Goal: Transaction & Acquisition: Purchase product/service

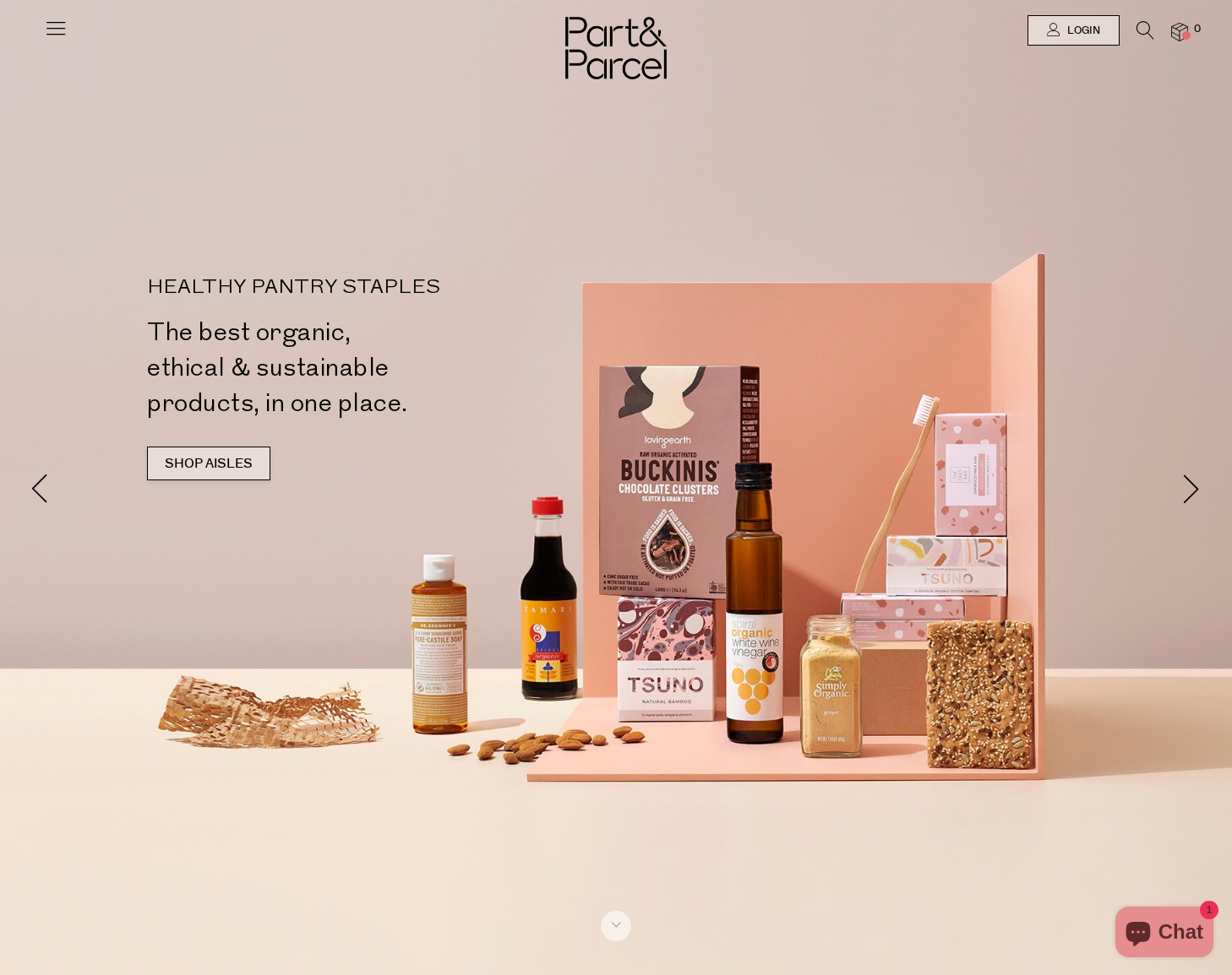
click at [232, 466] on link "SHOP AISLES" at bounding box center [209, 464] width 123 height 34
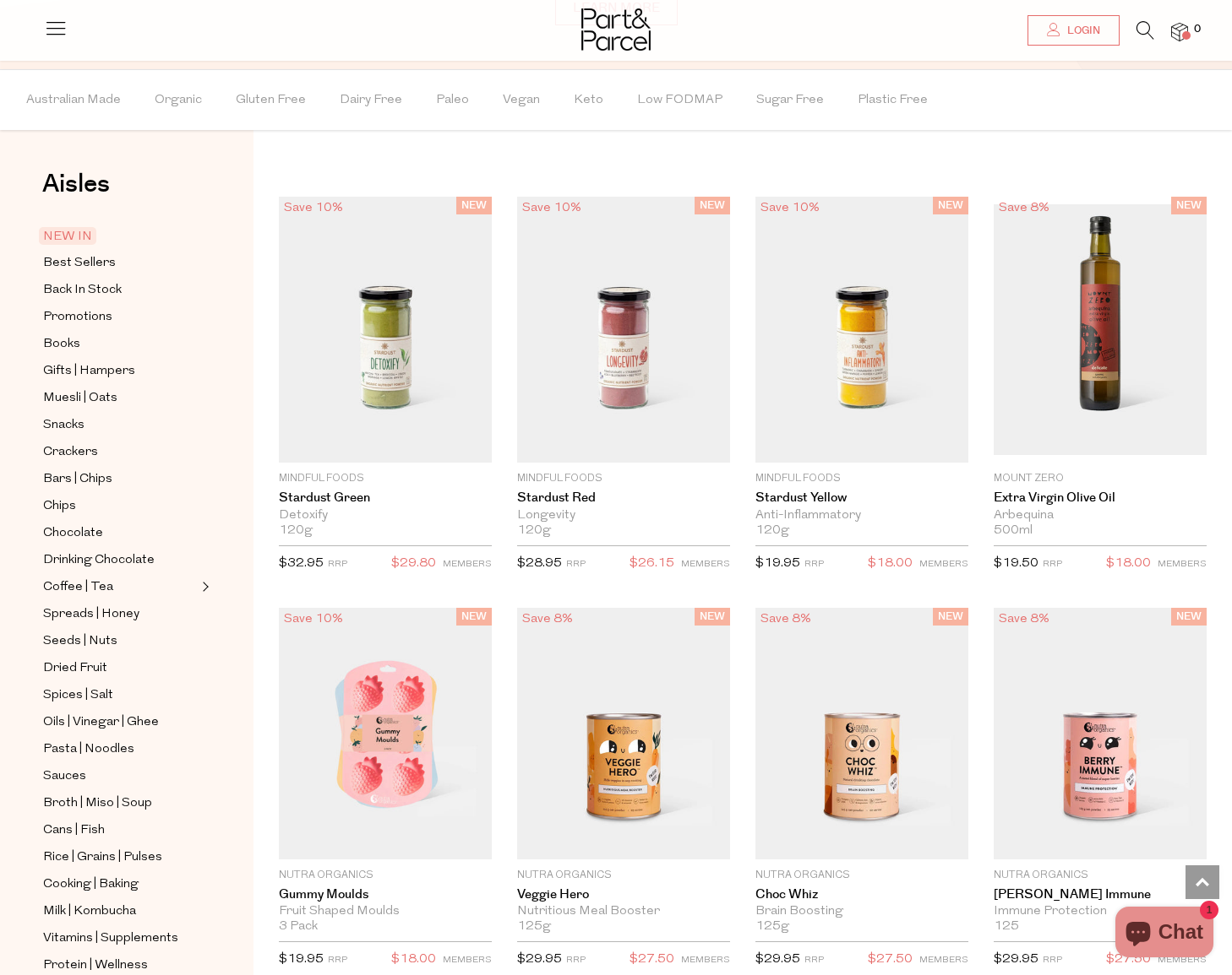
scroll to position [1645, 0]
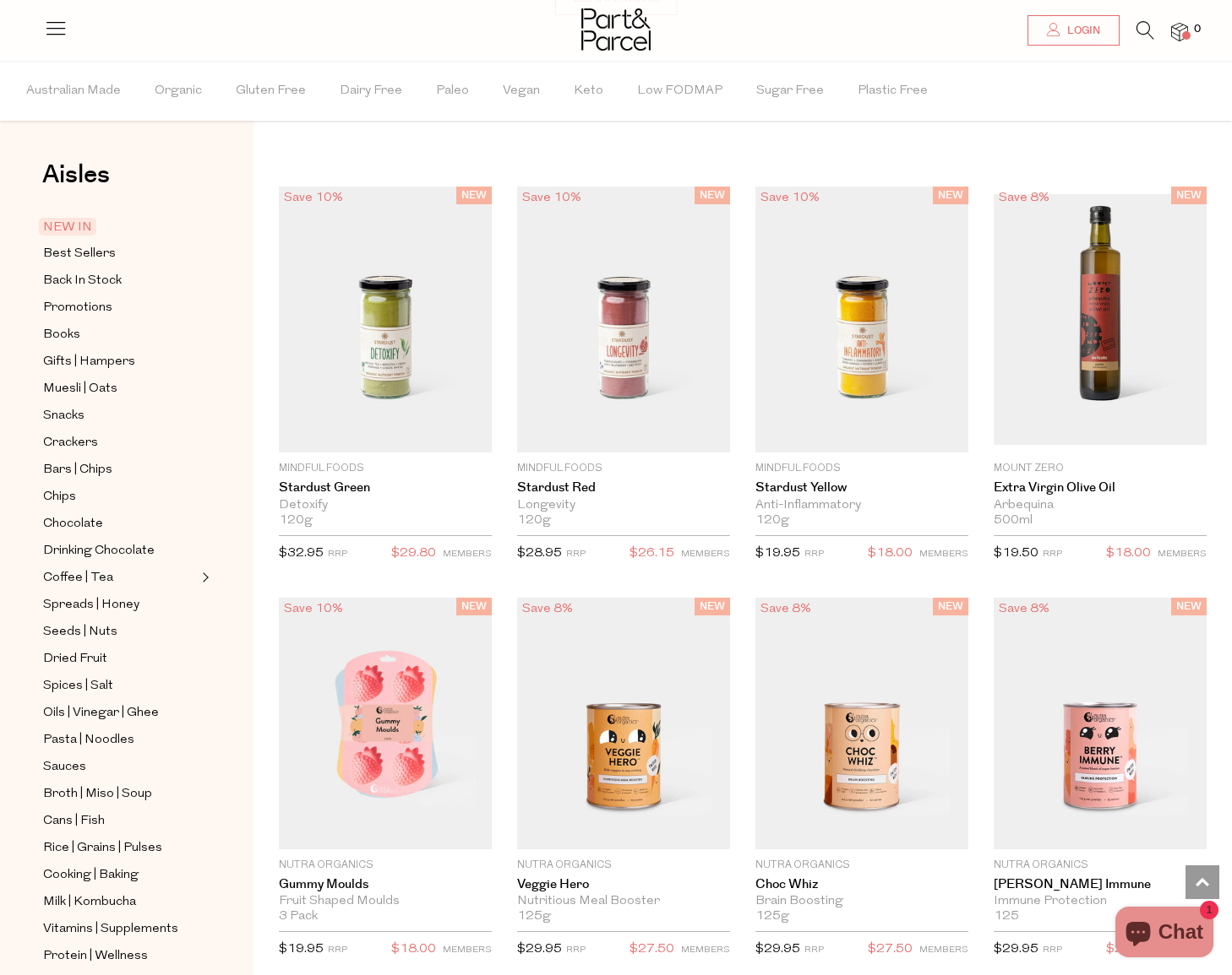
click at [70, 223] on span "NEW IN" at bounding box center [67, 226] width 58 height 18
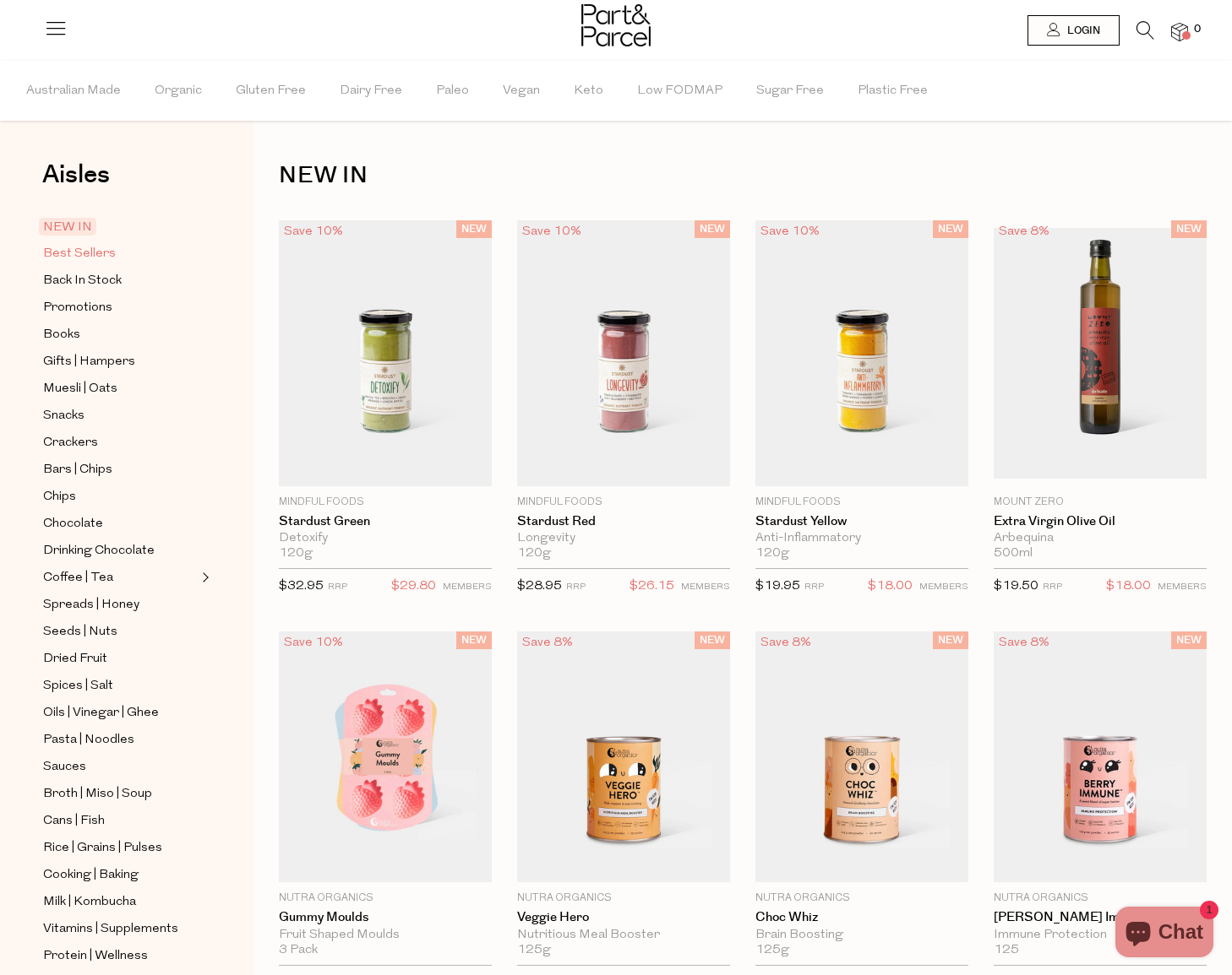
click at [98, 255] on span "Best Sellers" at bounding box center [79, 254] width 72 height 20
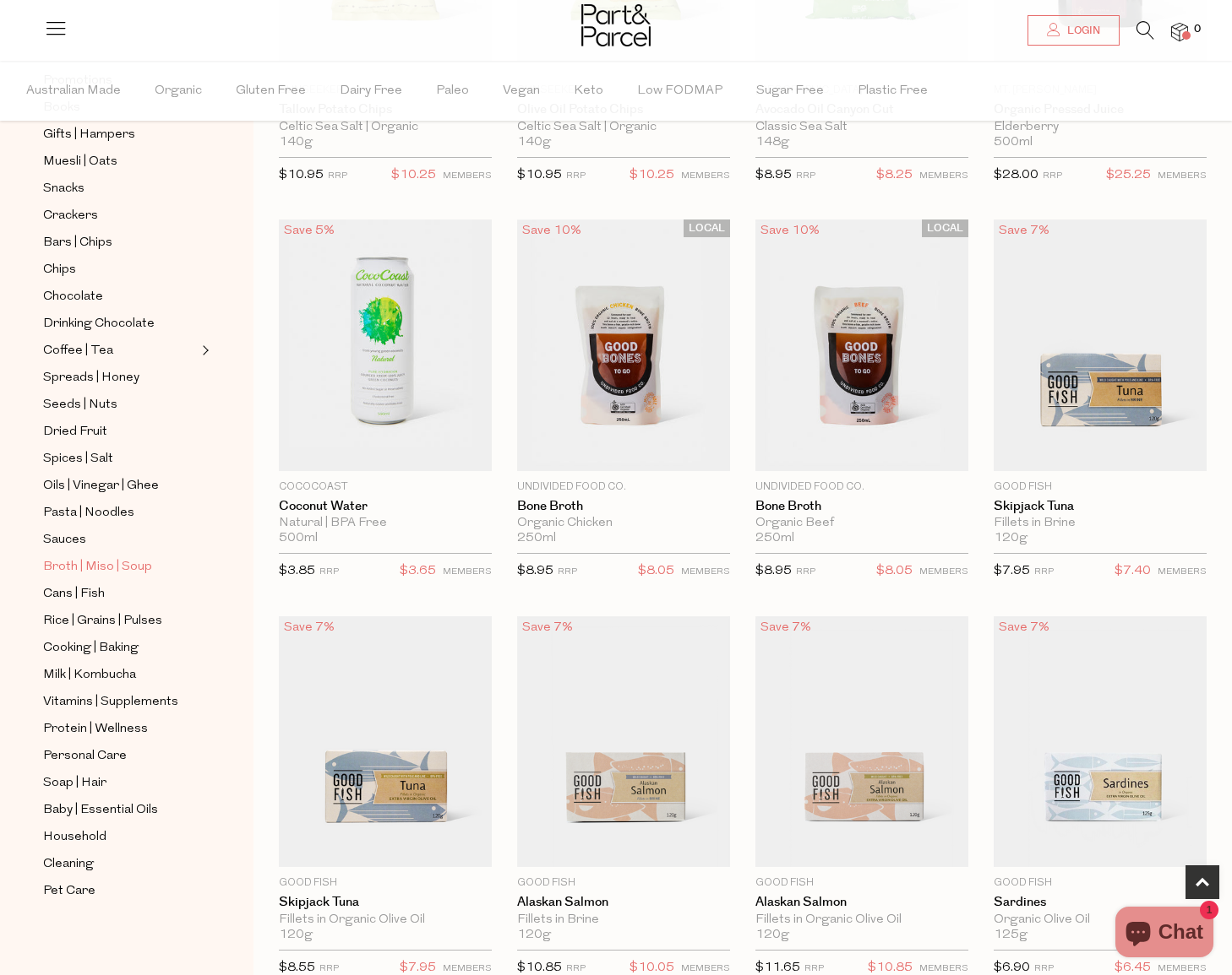
scroll to position [219, 0]
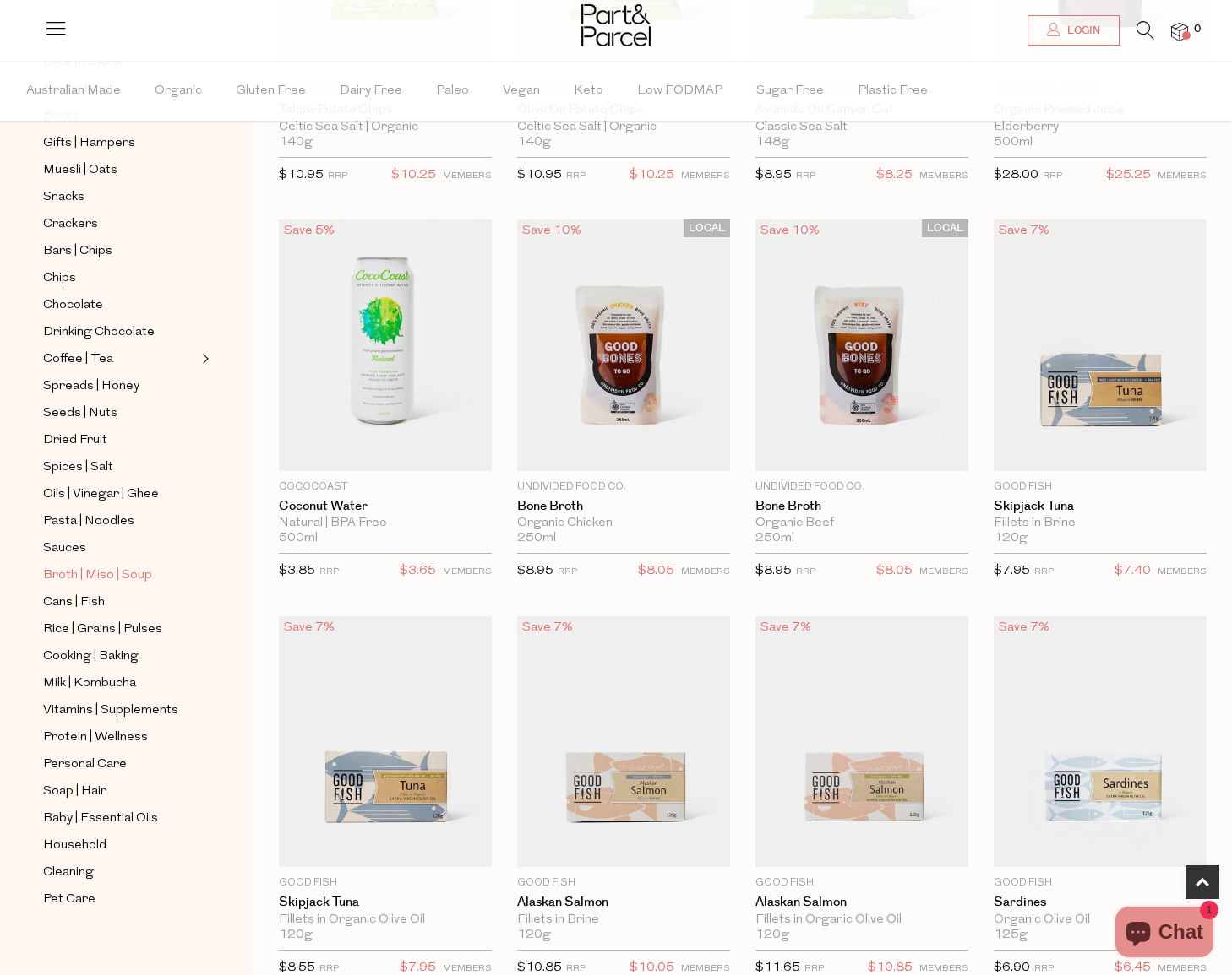
click at [127, 573] on div "Close dialog WOULD YOU LIKE $10 OFF YOUR FIRST ORDER? YES PLEASE NO THANKS Min …" at bounding box center [616, 487] width 1232 height 975
click at [122, 573] on span "Broth | Miso | Soup" at bounding box center [98, 576] width 109 height 20
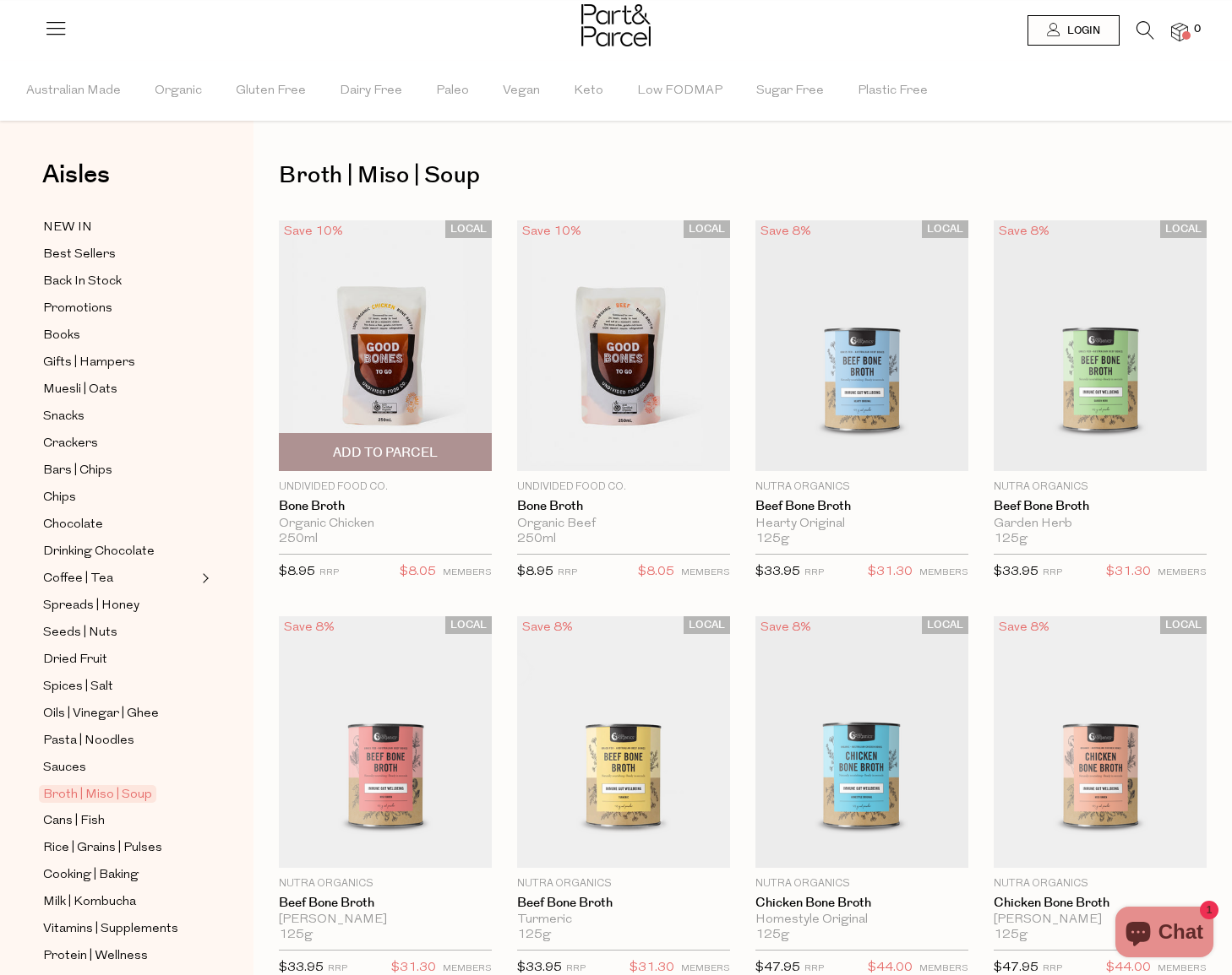
click at [375, 461] on span "Add To Parcel" at bounding box center [385, 453] width 104 height 18
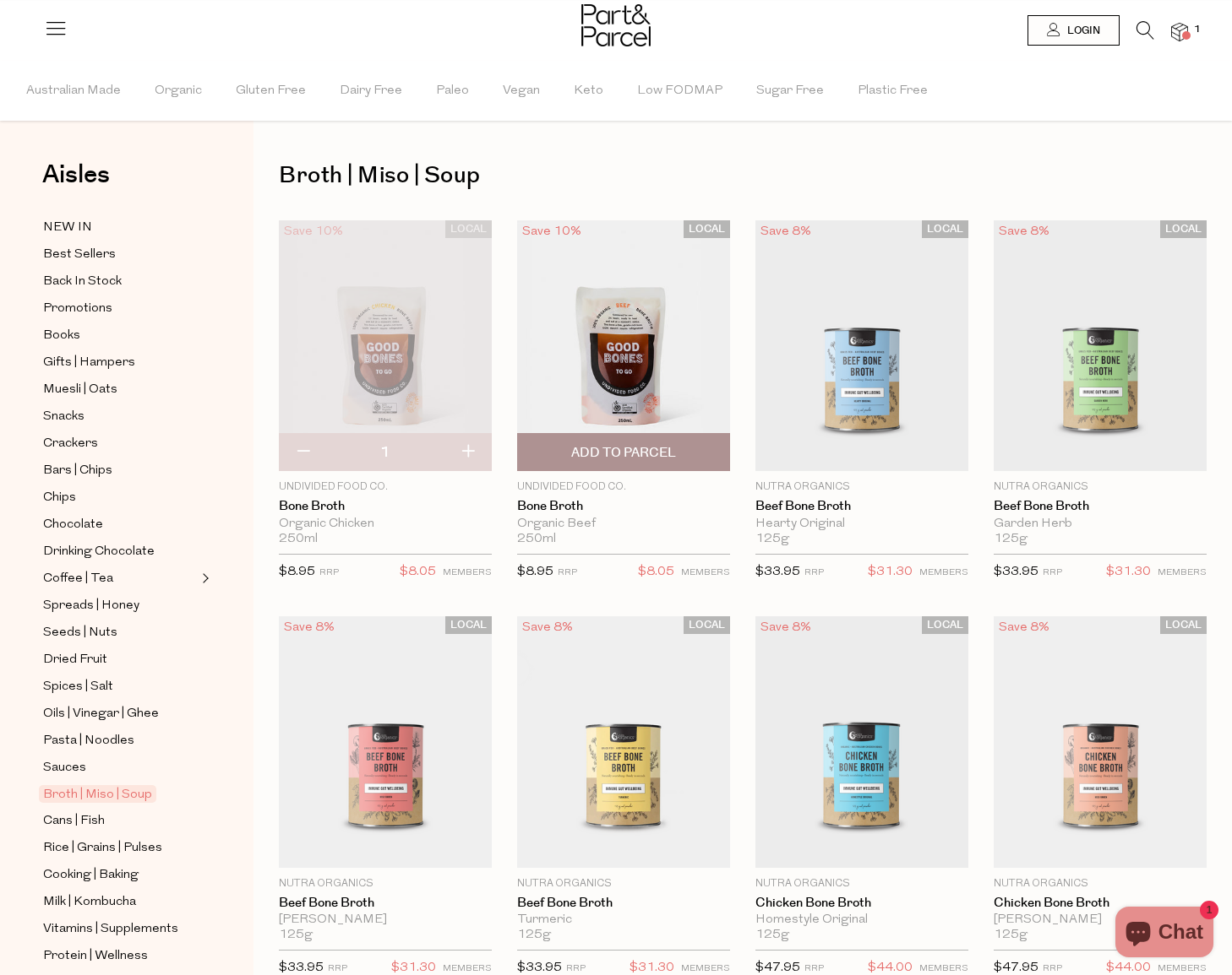
click at [611, 454] on span "Add To Parcel" at bounding box center [623, 453] width 104 height 18
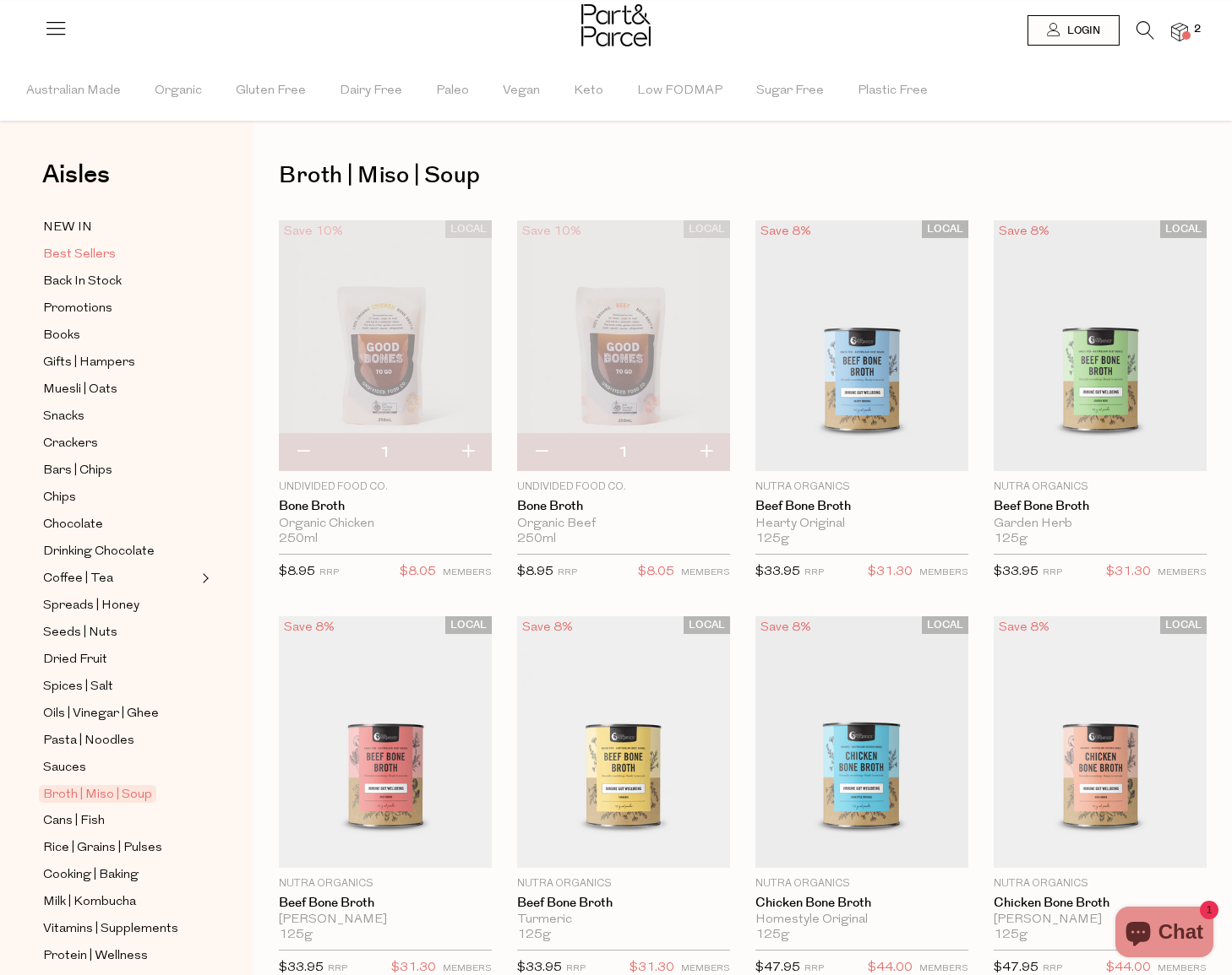
click at [102, 254] on span "Best Sellers" at bounding box center [79, 255] width 72 height 20
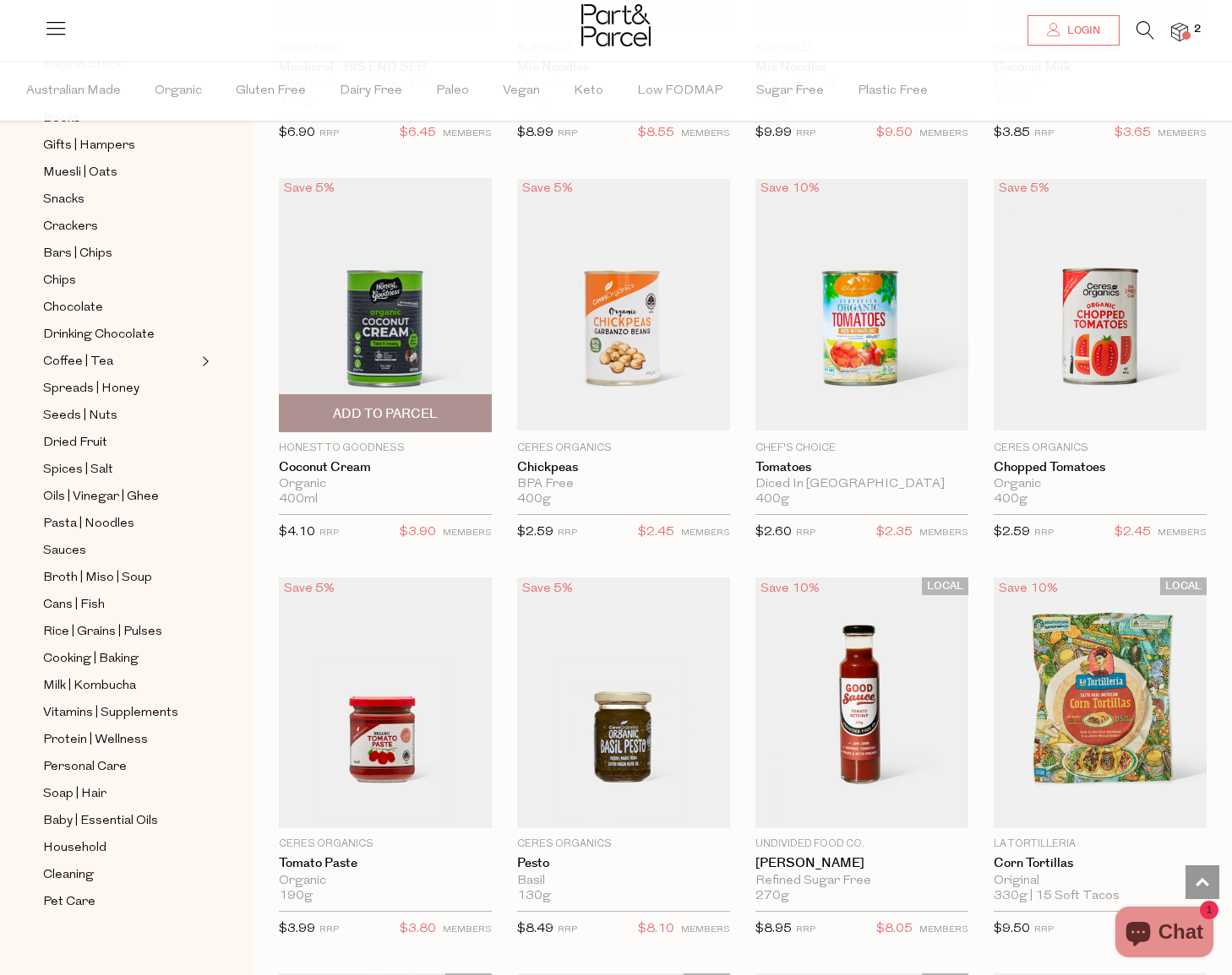
scroll to position [2045, 0]
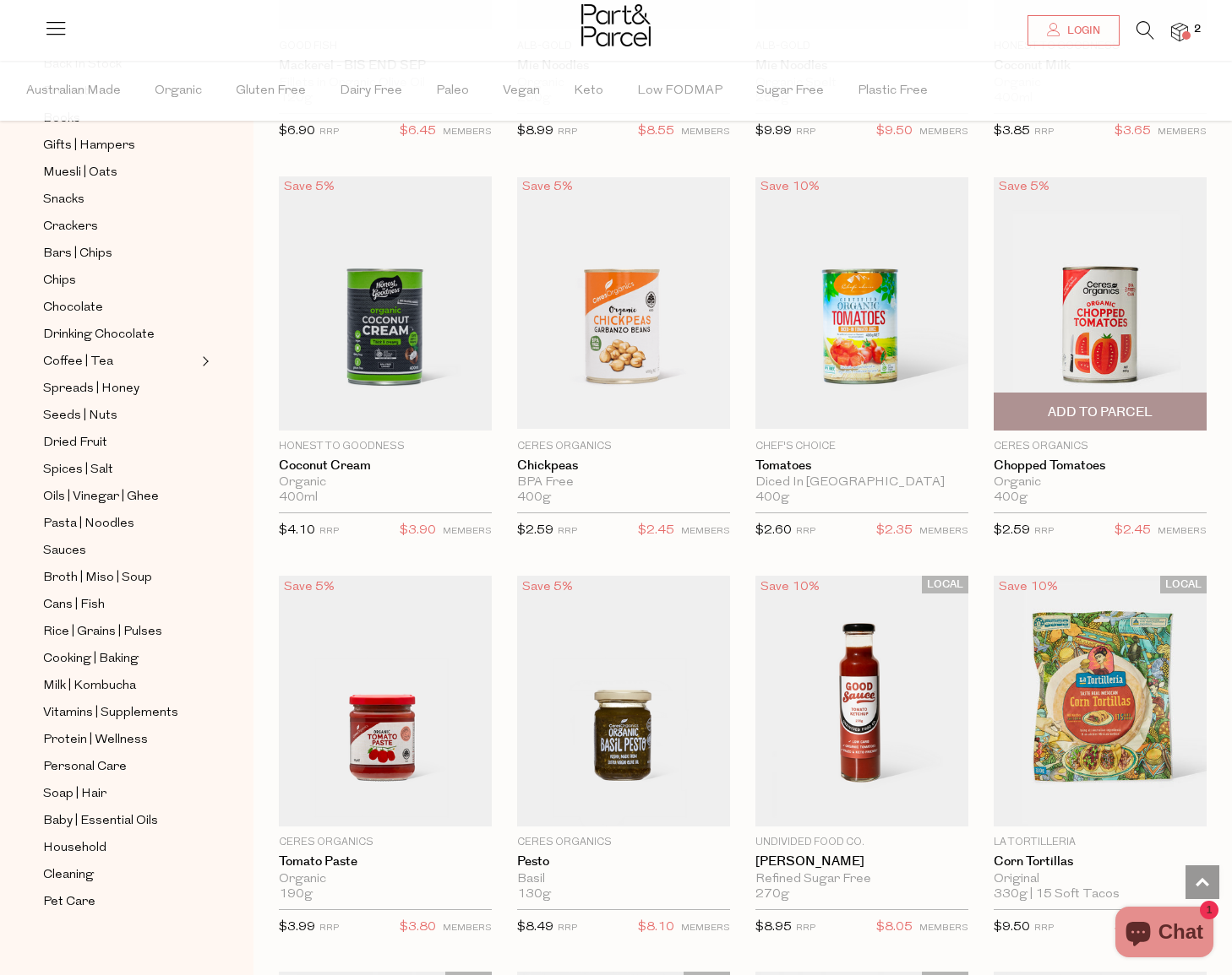
click at [1082, 404] on span "Add To Parcel" at bounding box center [1099, 413] width 104 height 18
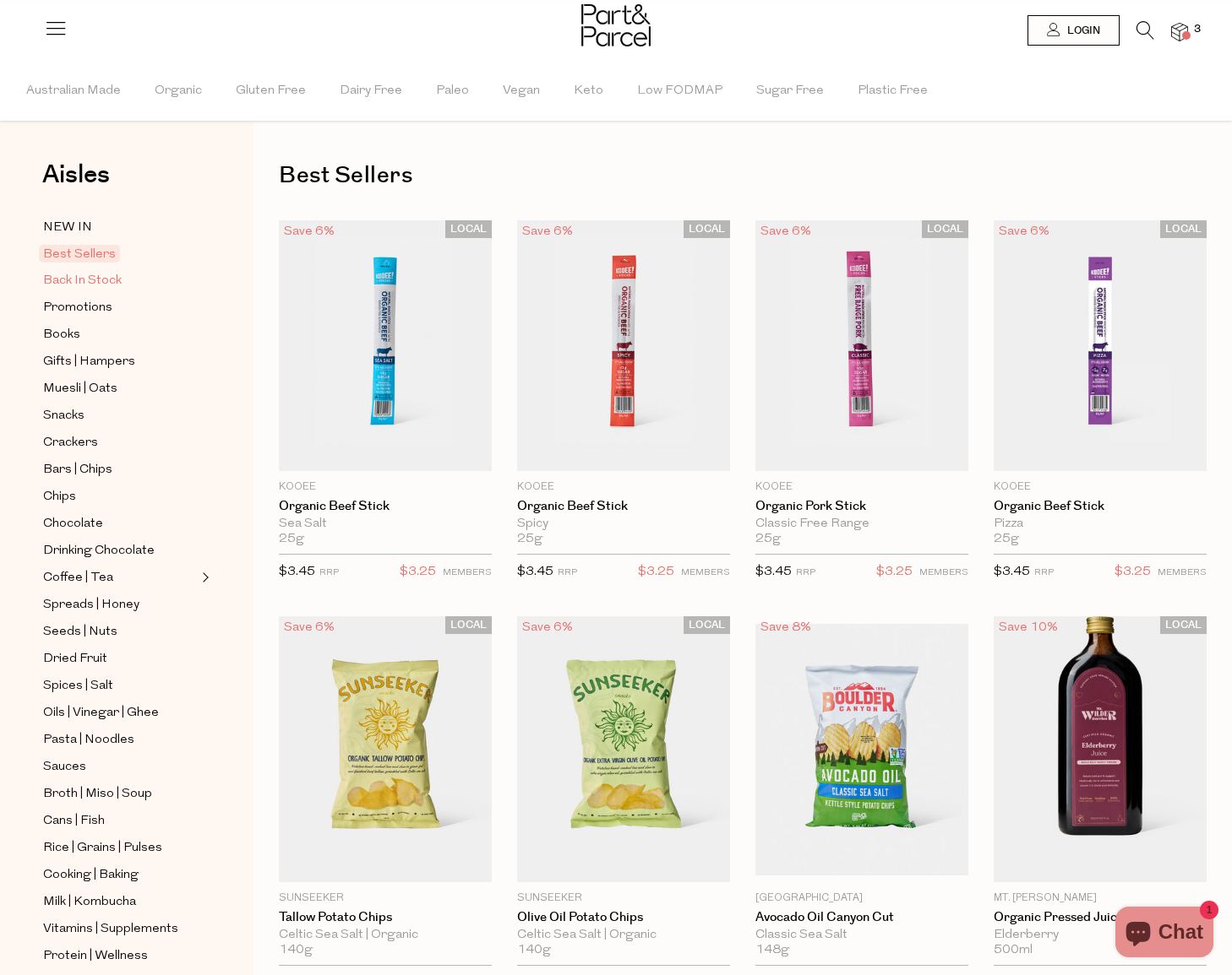
scroll to position [0, 0]
click at [77, 305] on span "Promotions" at bounding box center [77, 307] width 69 height 20
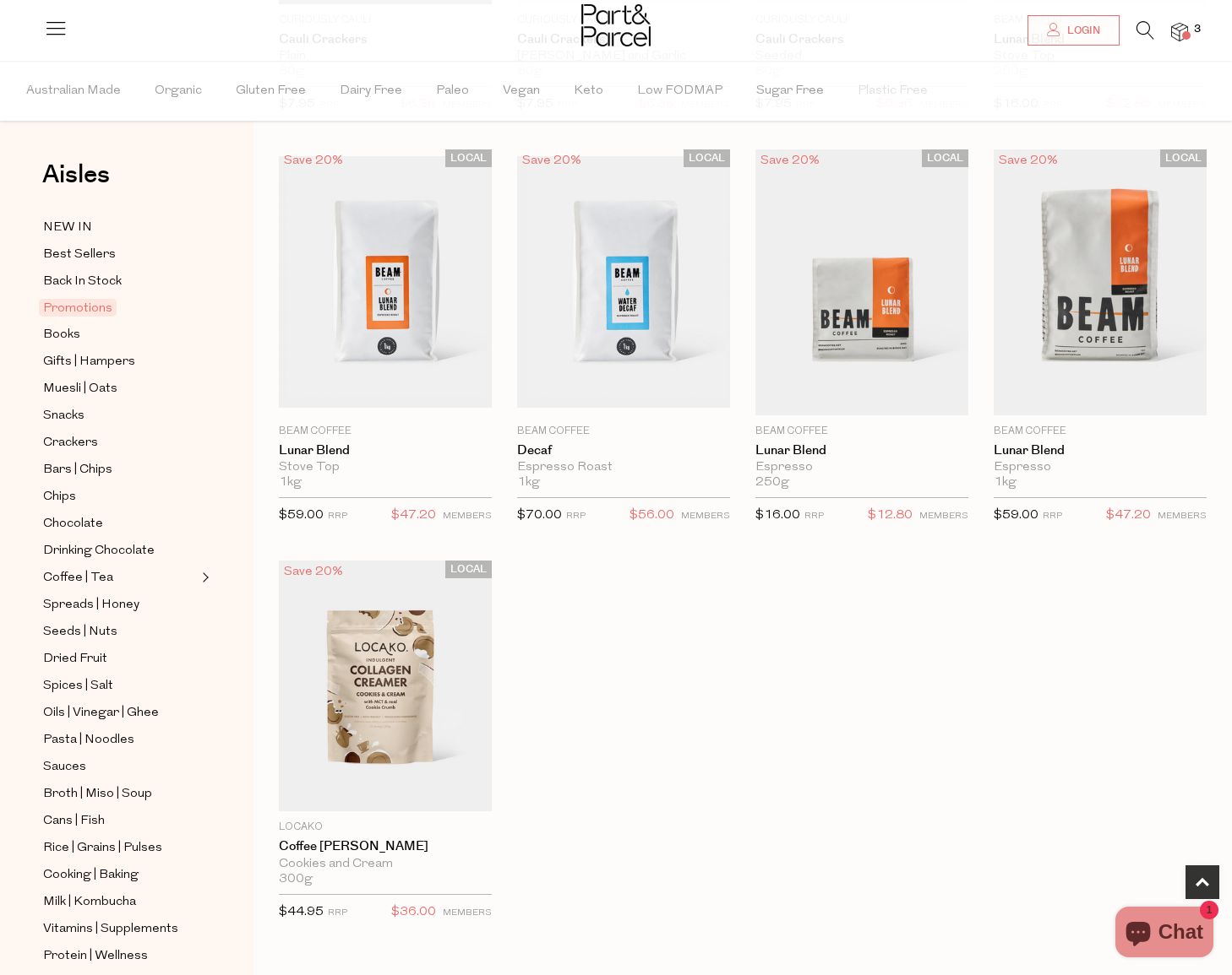
scroll to position [865, 0]
click at [59, 337] on span "Books" at bounding box center [62, 335] width 37 height 20
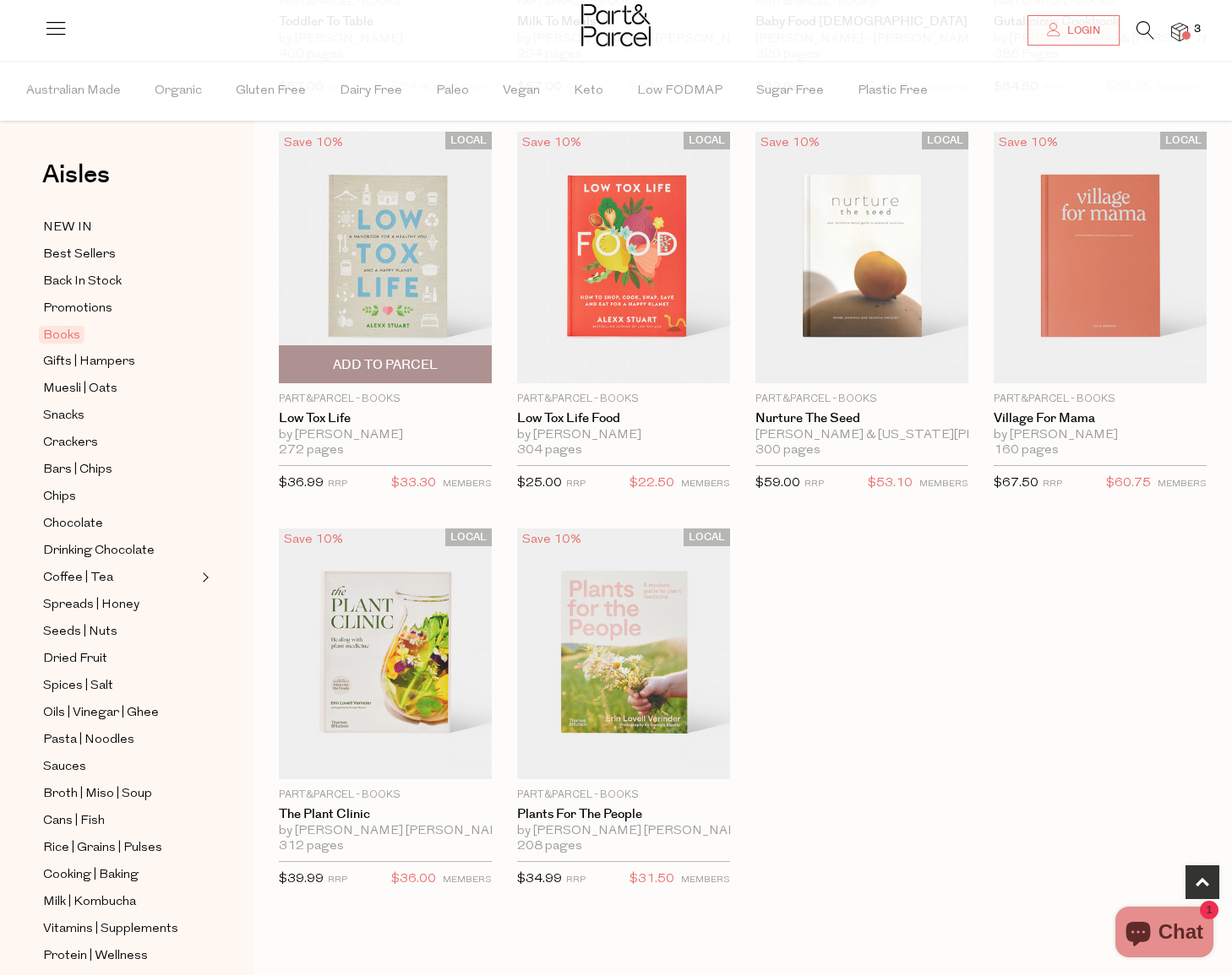
scroll to position [490, 0]
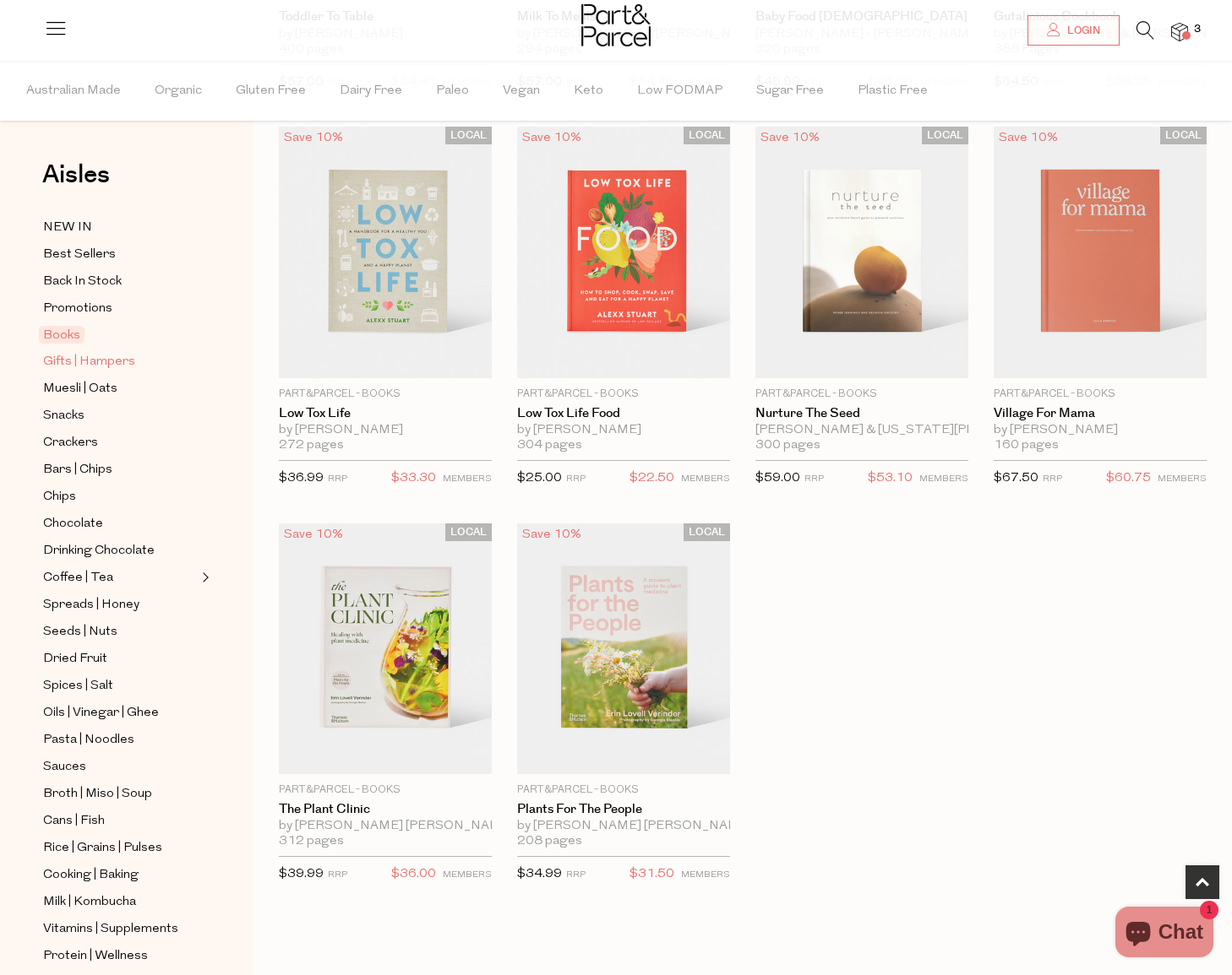
click at [58, 355] on span "Gifts | Hampers" at bounding box center [89, 362] width 92 height 20
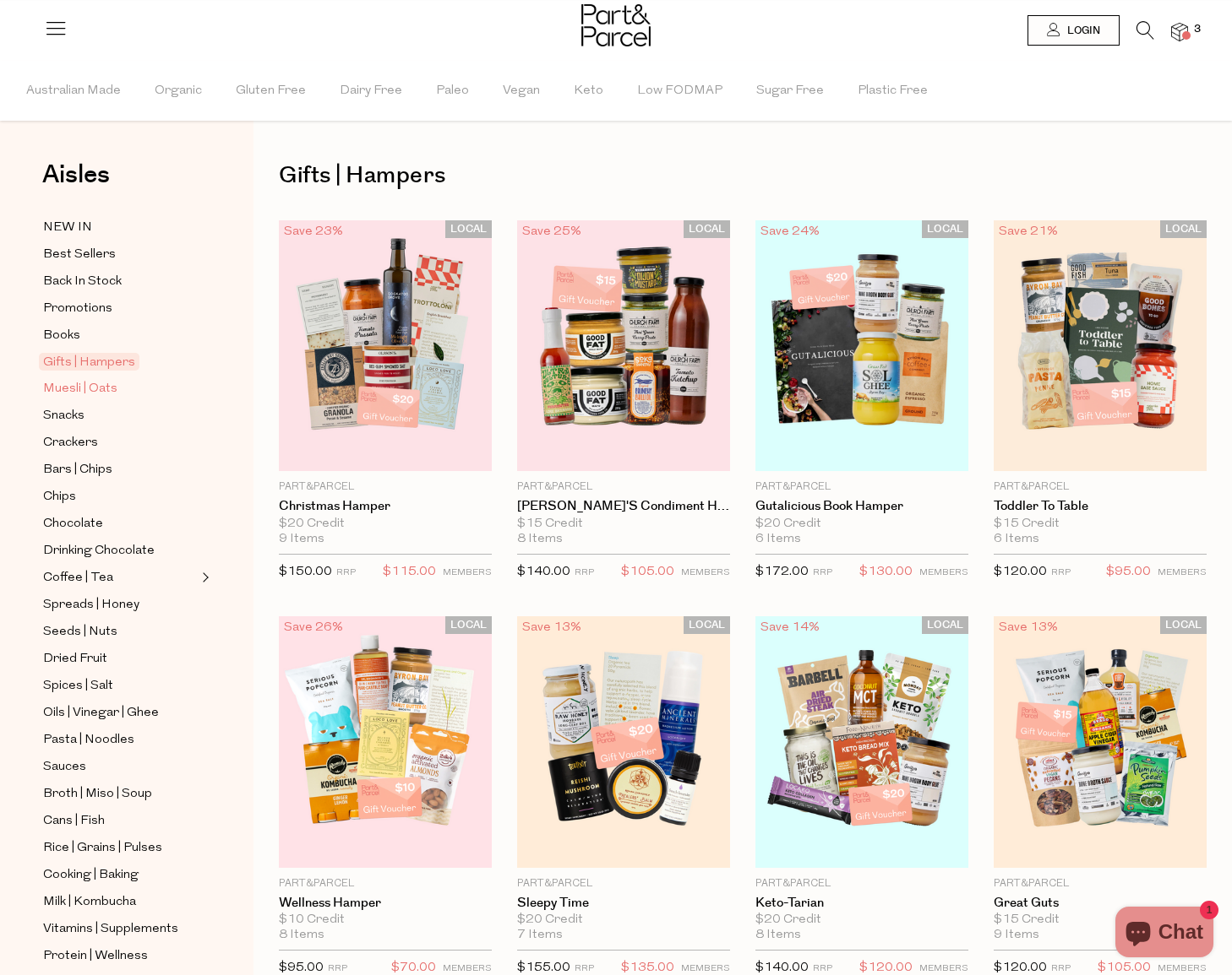
click at [103, 387] on span "Muesli | Oats" at bounding box center [80, 389] width 74 height 20
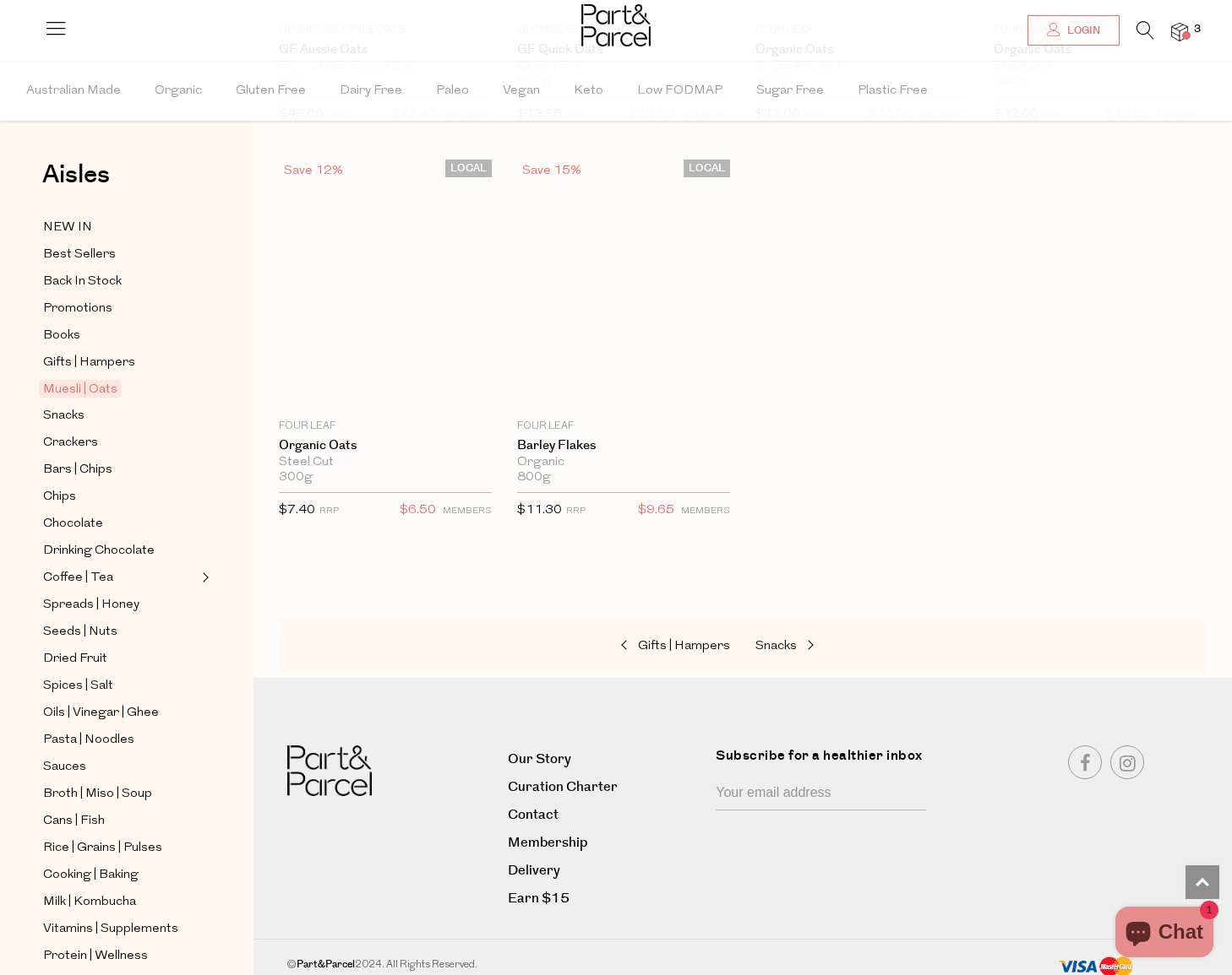
scroll to position [4847, 0]
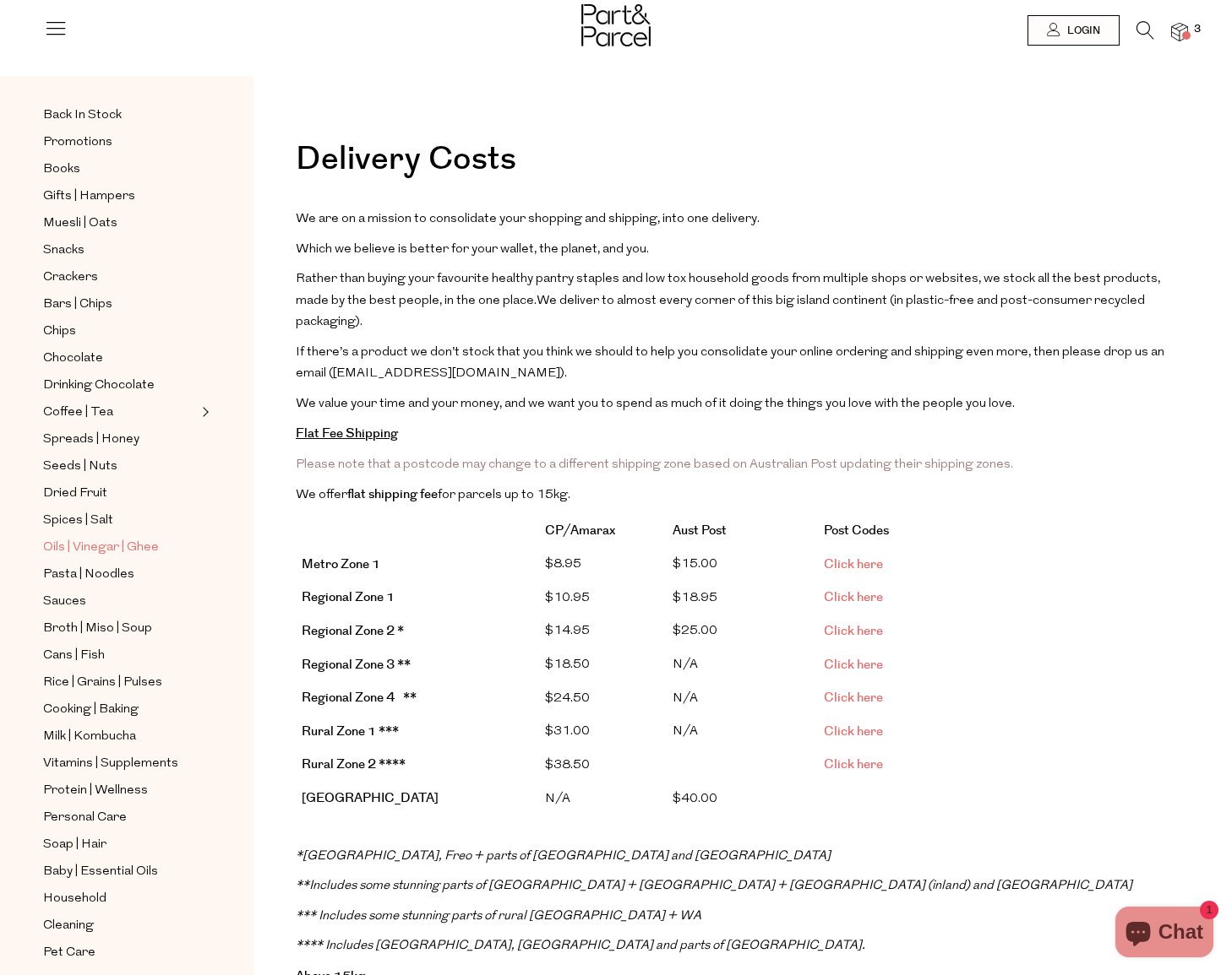
scroll to position [127, 0]
click at [57, 922] on span "Cleaning" at bounding box center [68, 926] width 51 height 20
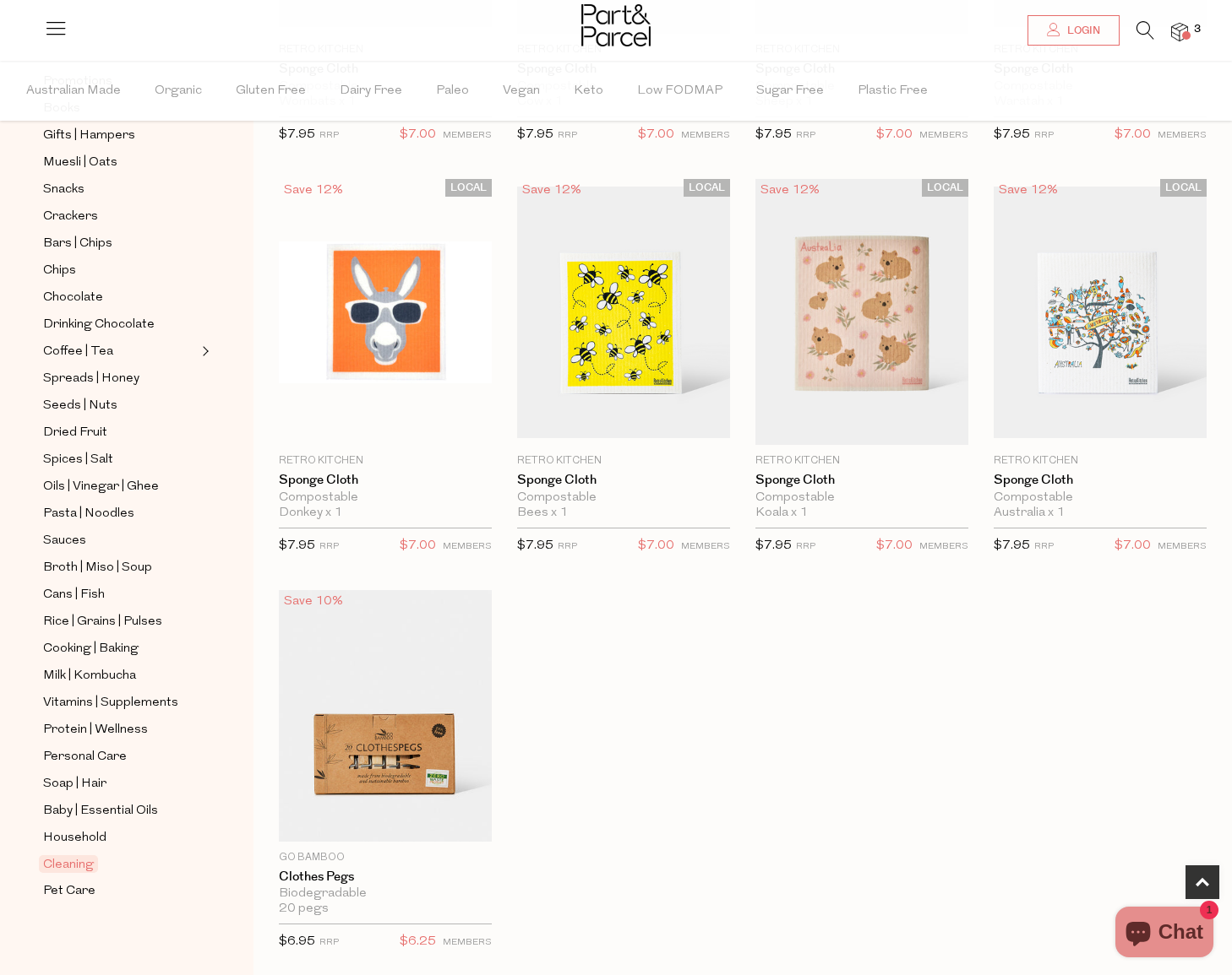
scroll to position [227, 0]
click at [81, 836] on span "Household" at bounding box center [74, 838] width 63 height 20
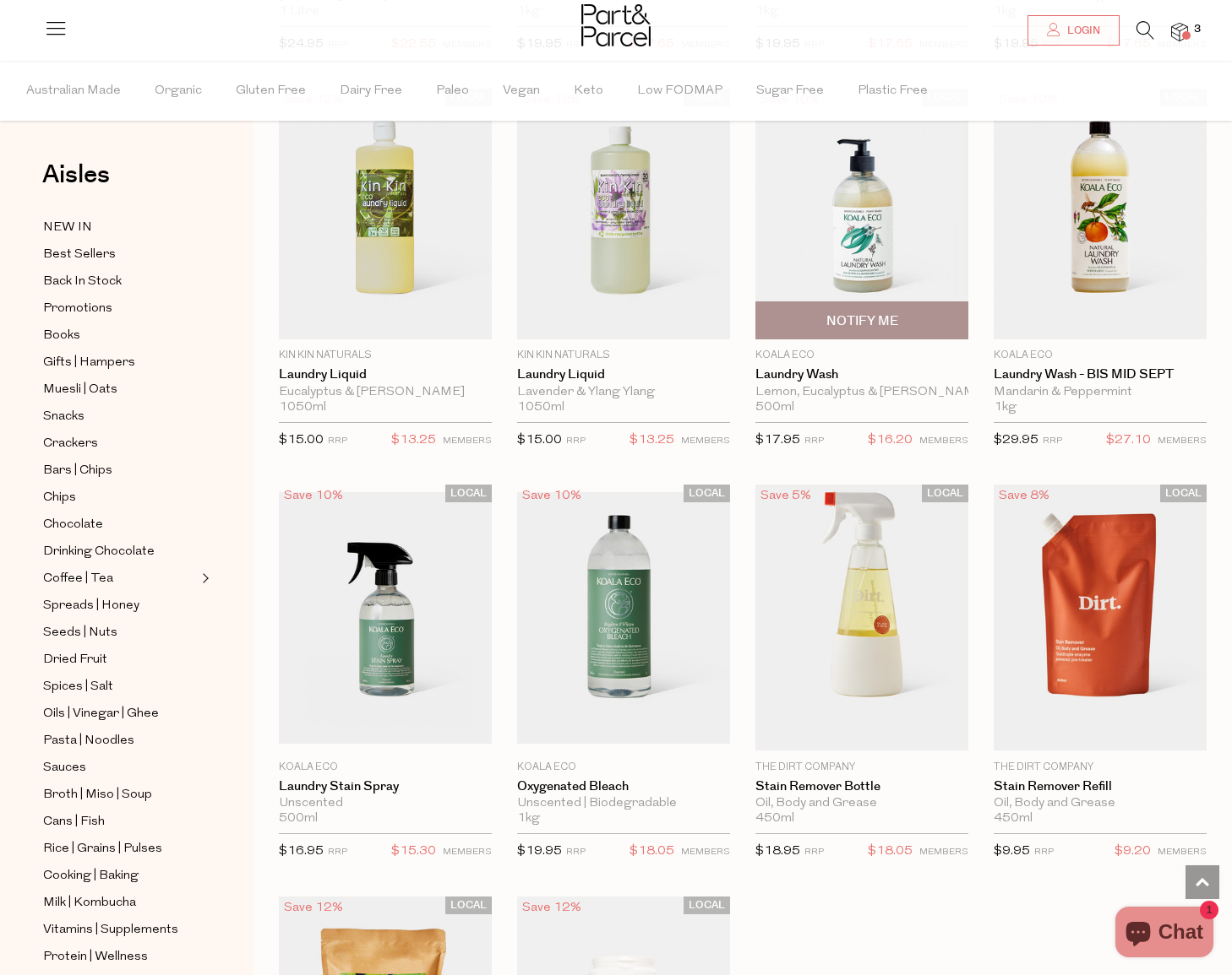
scroll to position [4111, 0]
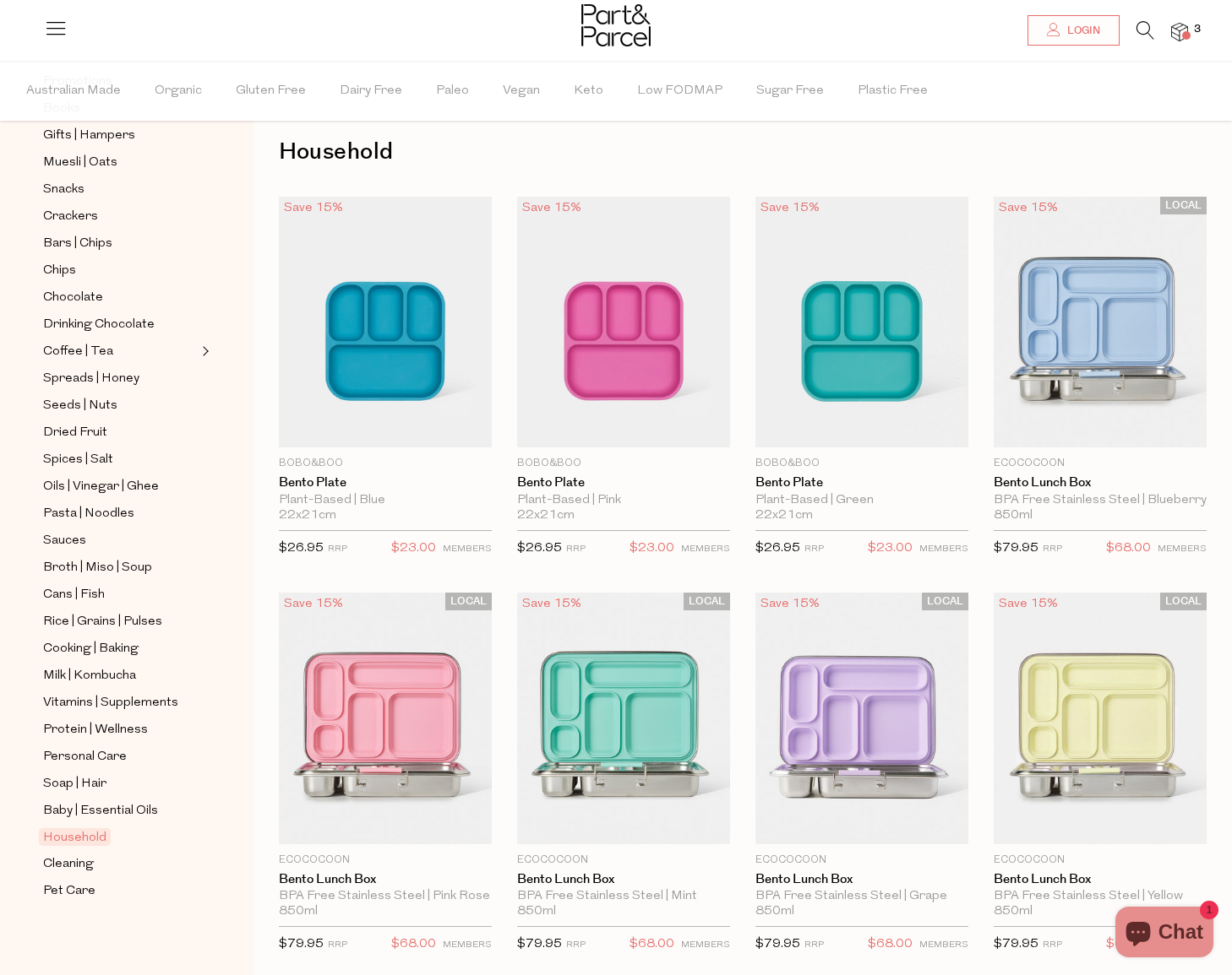
scroll to position [24, 0]
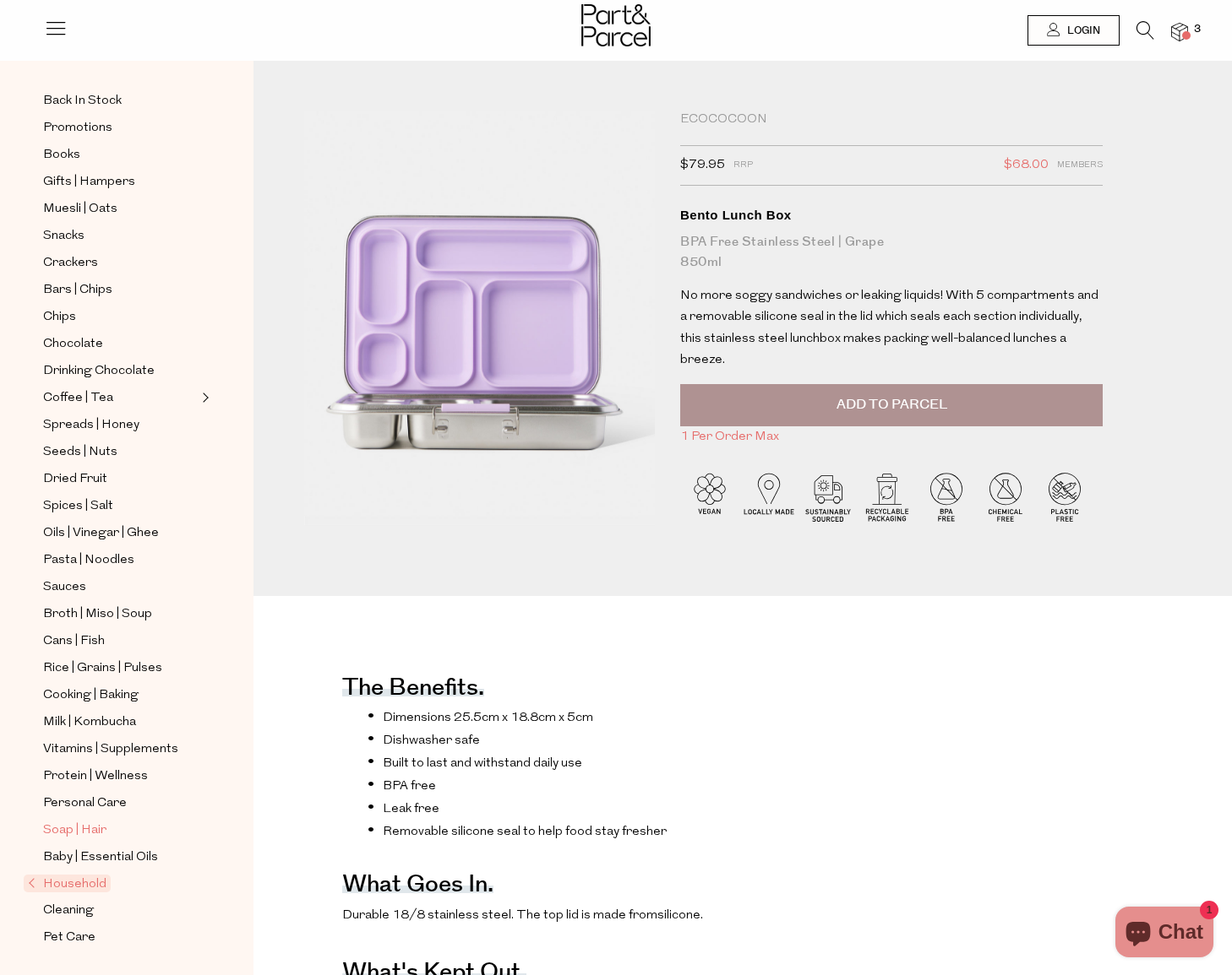
scroll to position [126, 0]
click at [96, 749] on span "Vitamins | Supplements" at bounding box center [110, 750] width 135 height 20
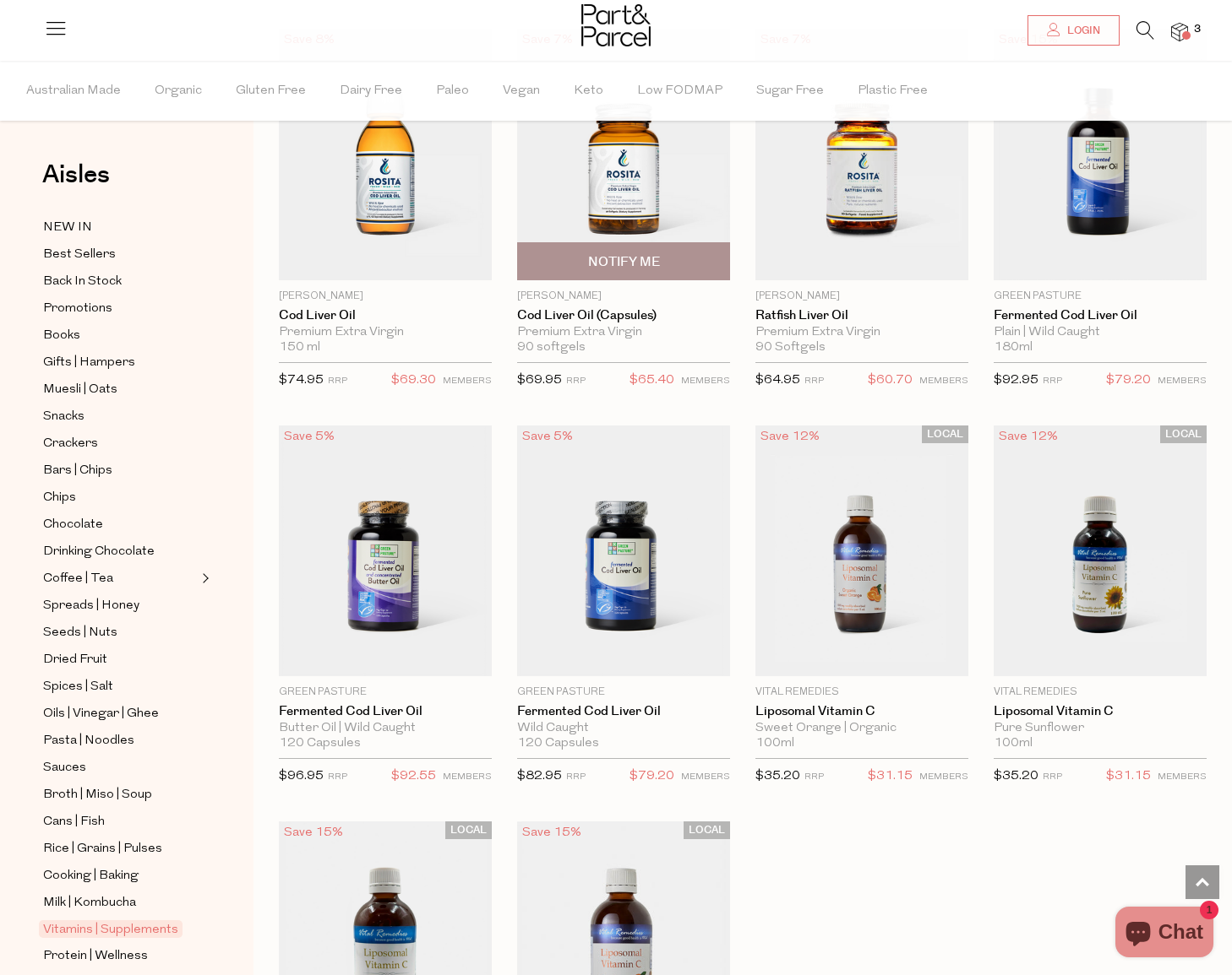
scroll to position [4172, 0]
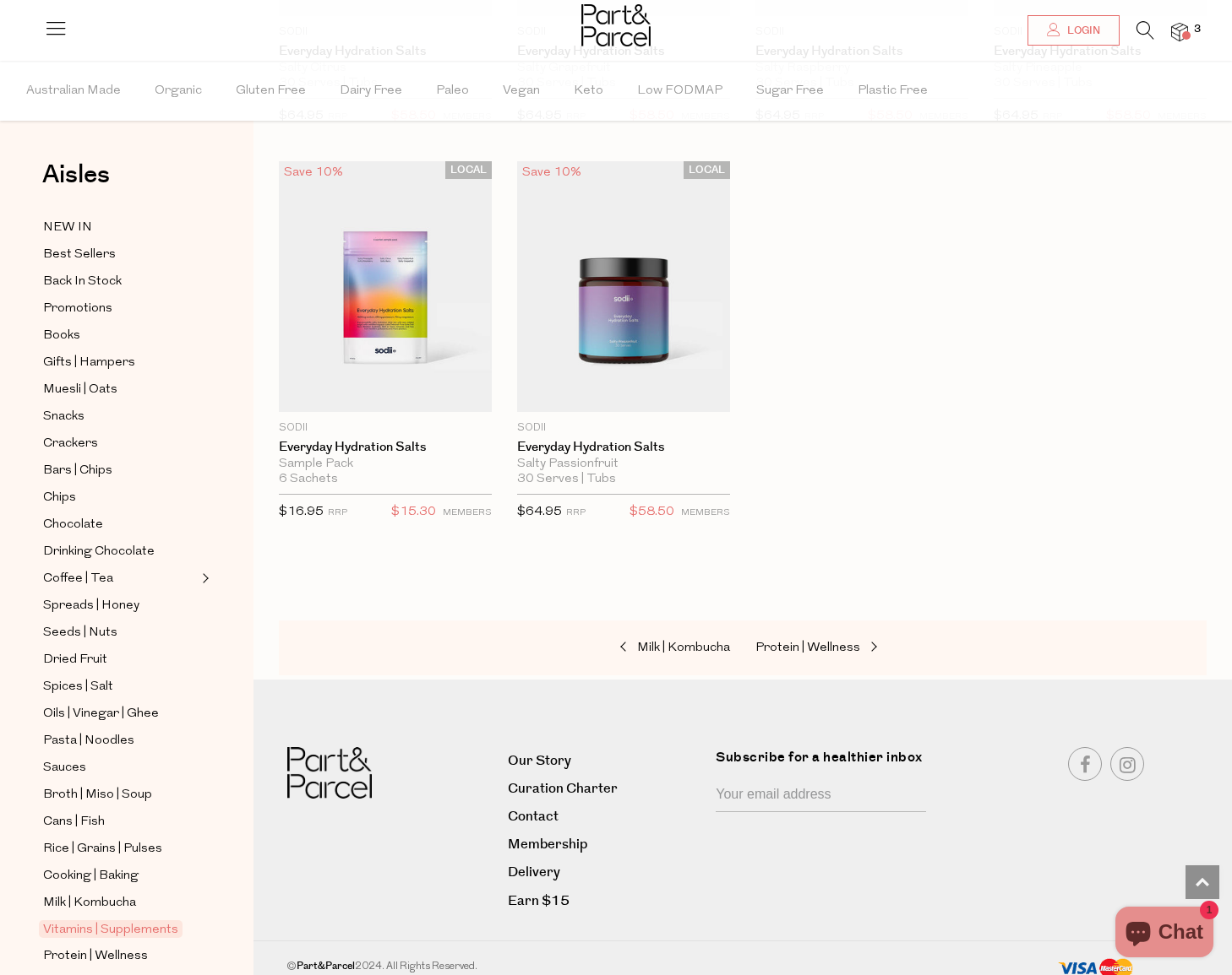
scroll to position [5623, 0]
click at [108, 877] on span "Cooking | Baking" at bounding box center [91, 876] width 96 height 20
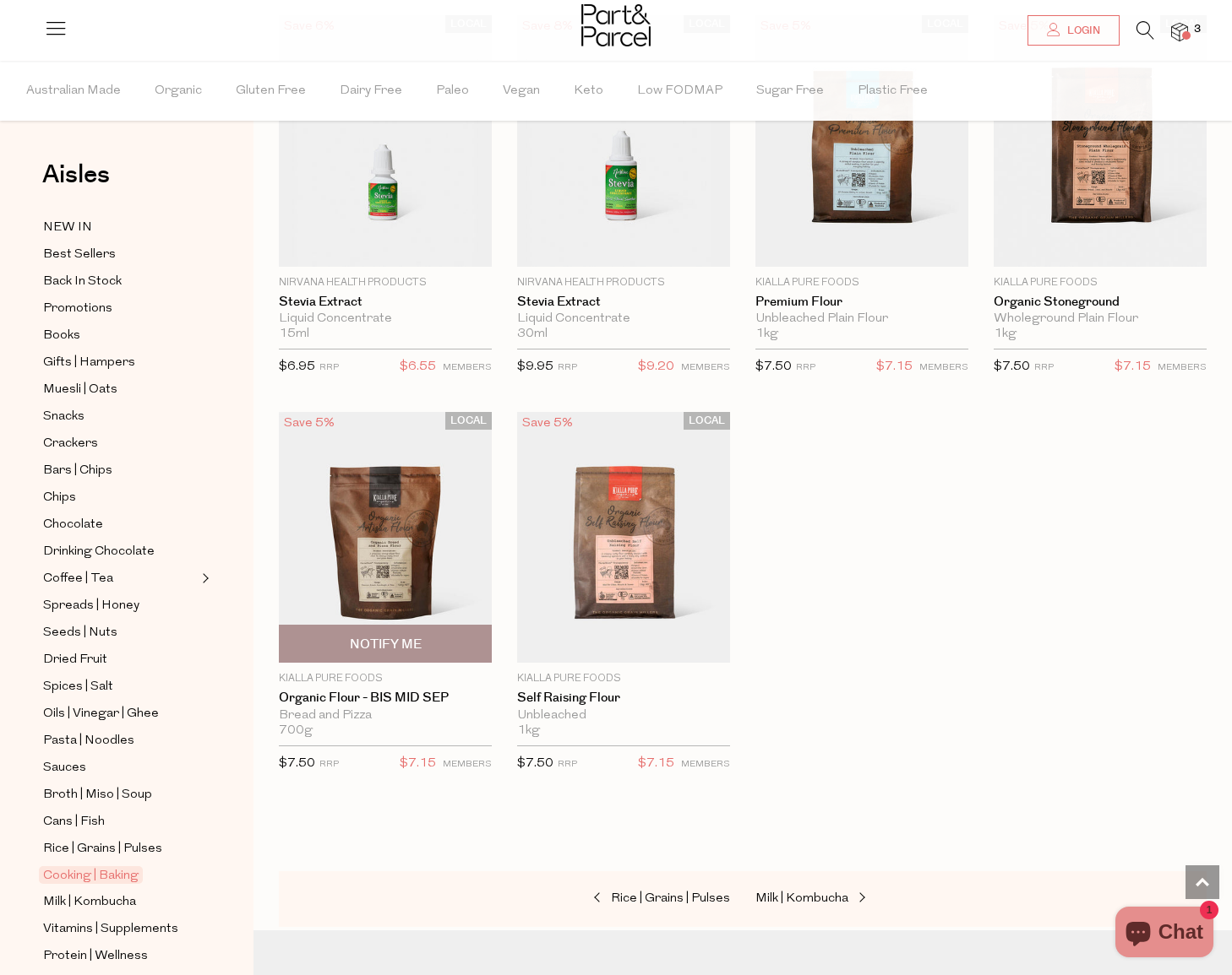
scroll to position [4580, 0]
click at [69, 770] on span "Sauces" at bounding box center [64, 768] width 43 height 20
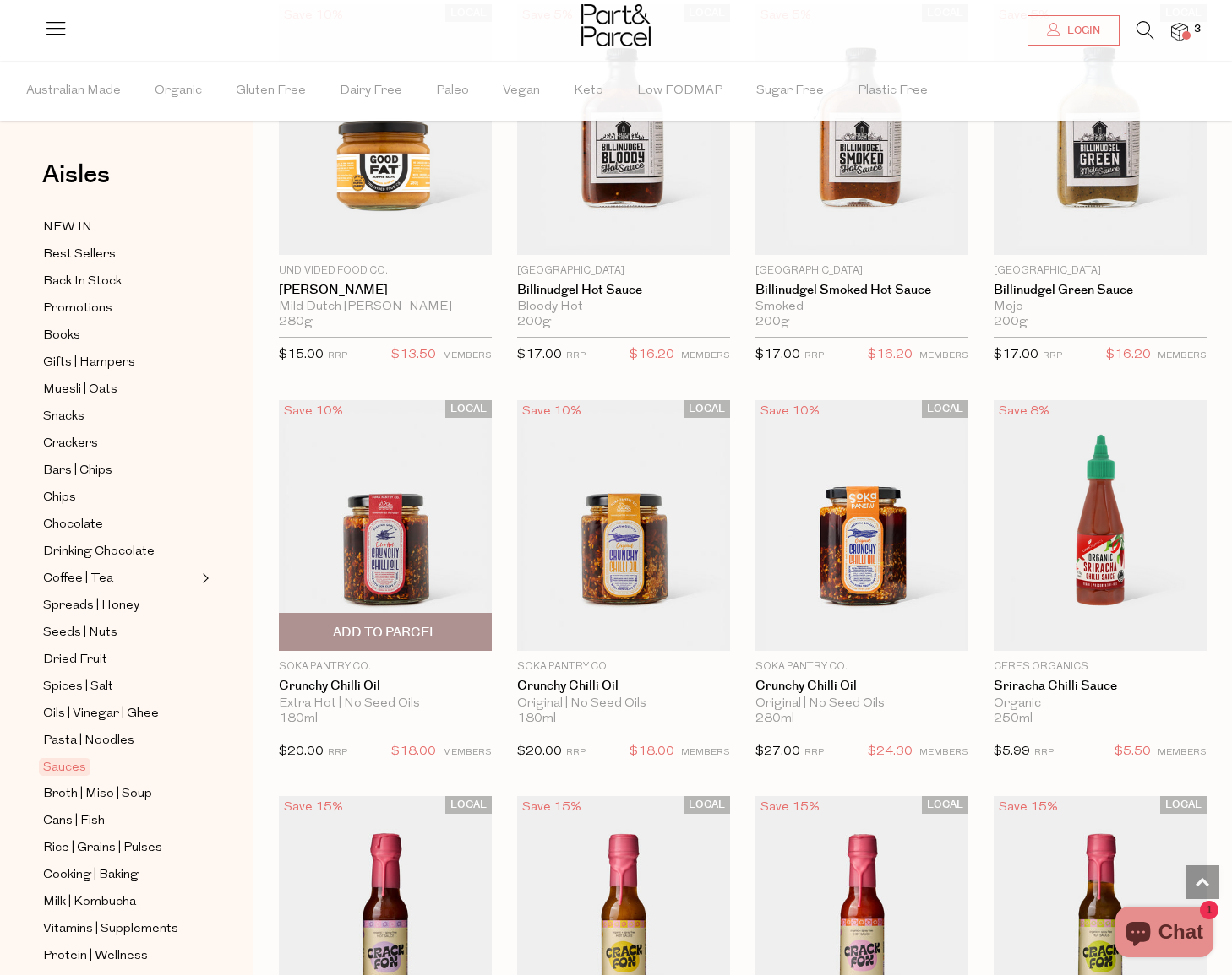
scroll to position [2199, 0]
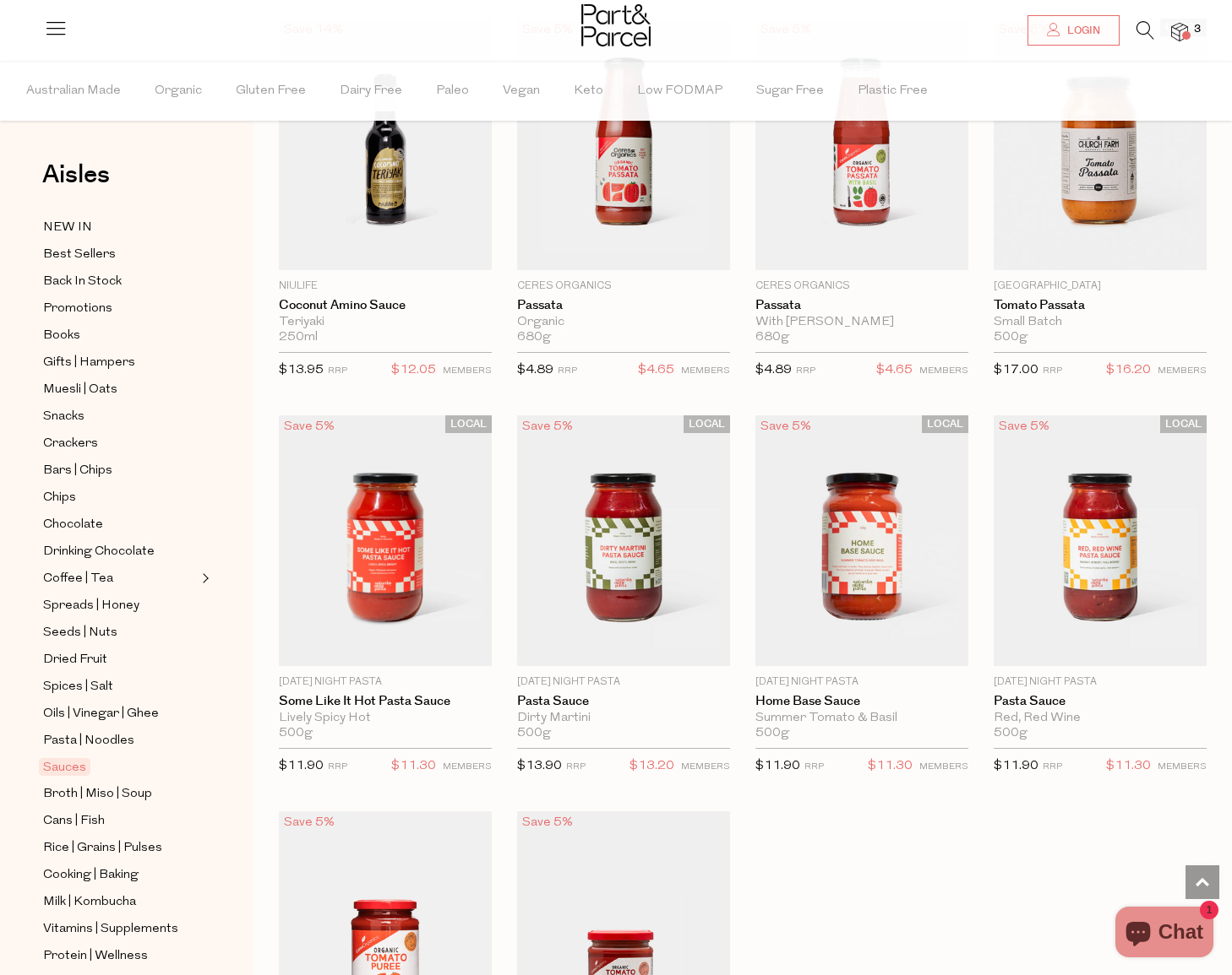
scroll to position [5718, 0]
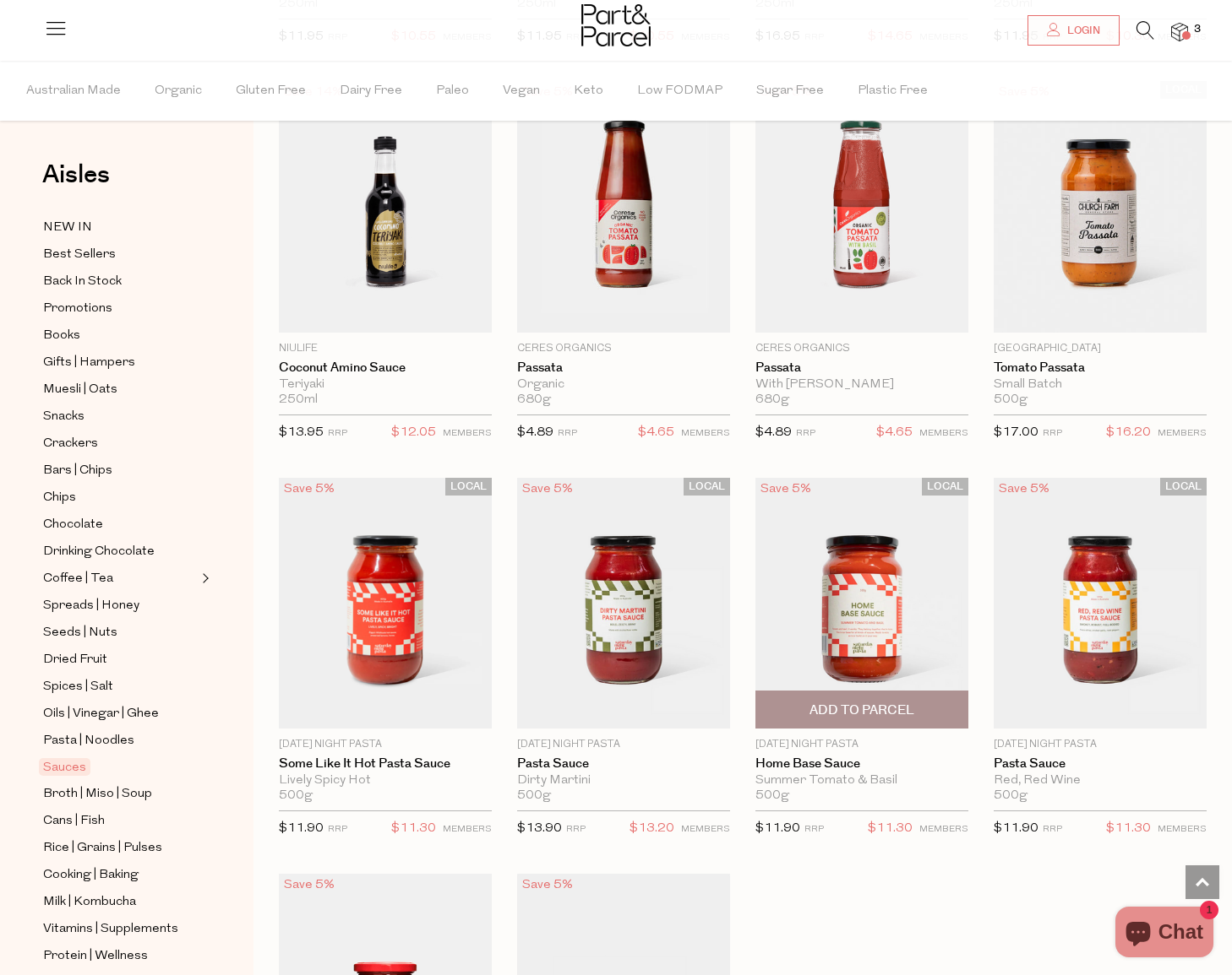
drag, startPoint x: 880, startPoint y: 694, endPoint x: 899, endPoint y: 662, distance: 37.2
click at [880, 702] on span "Add To Parcel" at bounding box center [861, 711] width 104 height 18
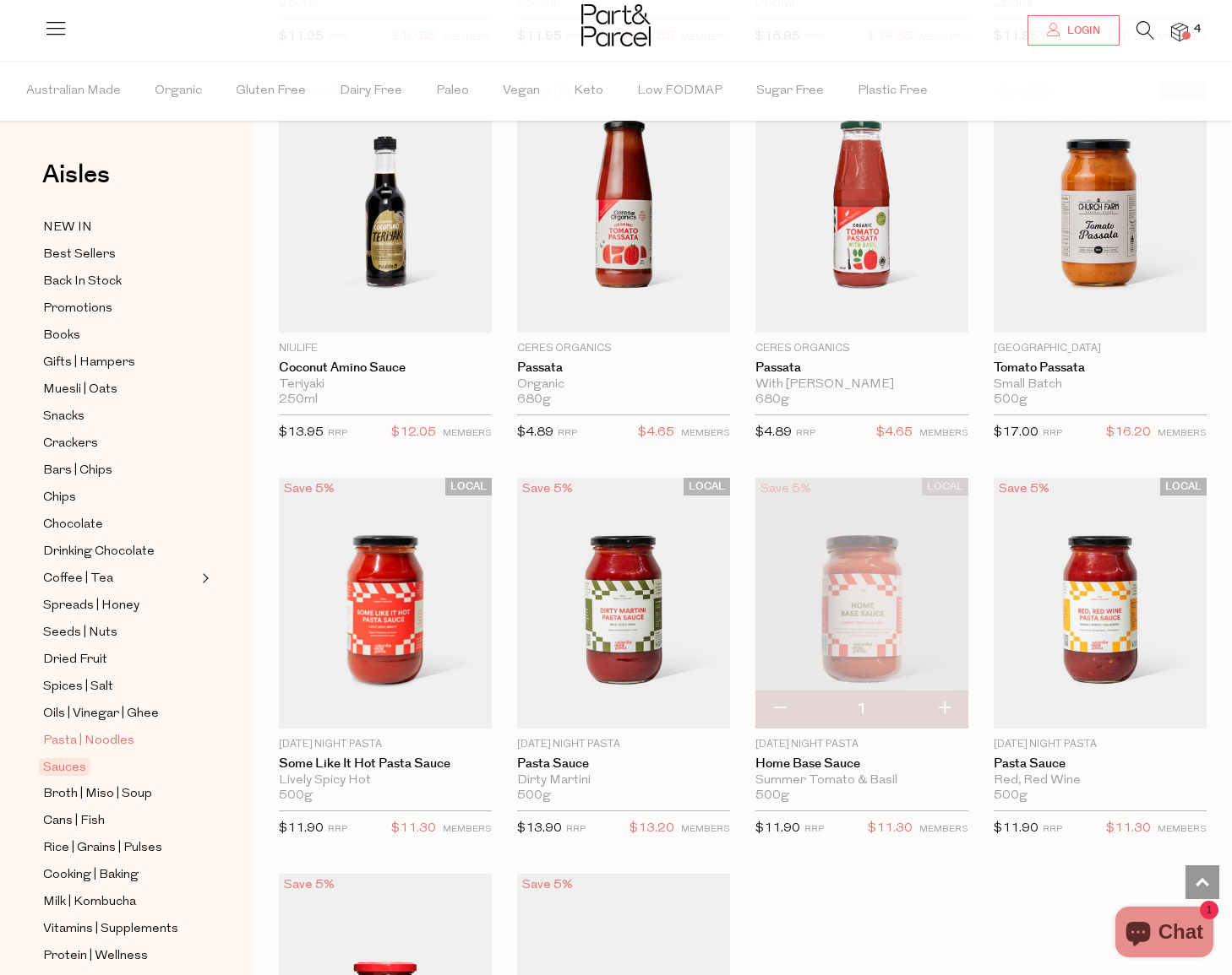
drag, startPoint x: 104, startPoint y: 735, endPoint x: 191, endPoint y: 733, distance: 87.0
click at [104, 735] on span "Pasta | Noodles" at bounding box center [88, 741] width 91 height 20
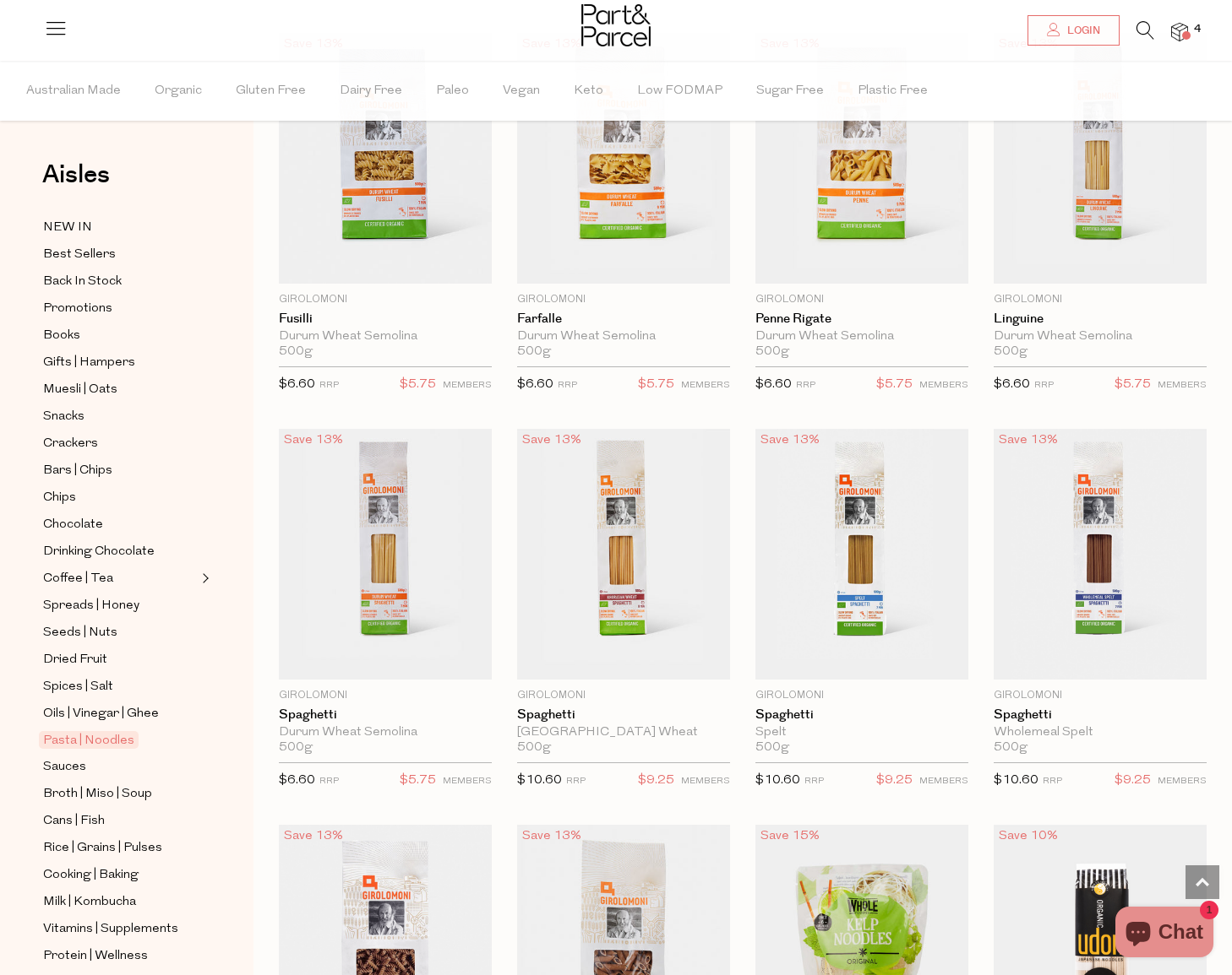
scroll to position [2542, 0]
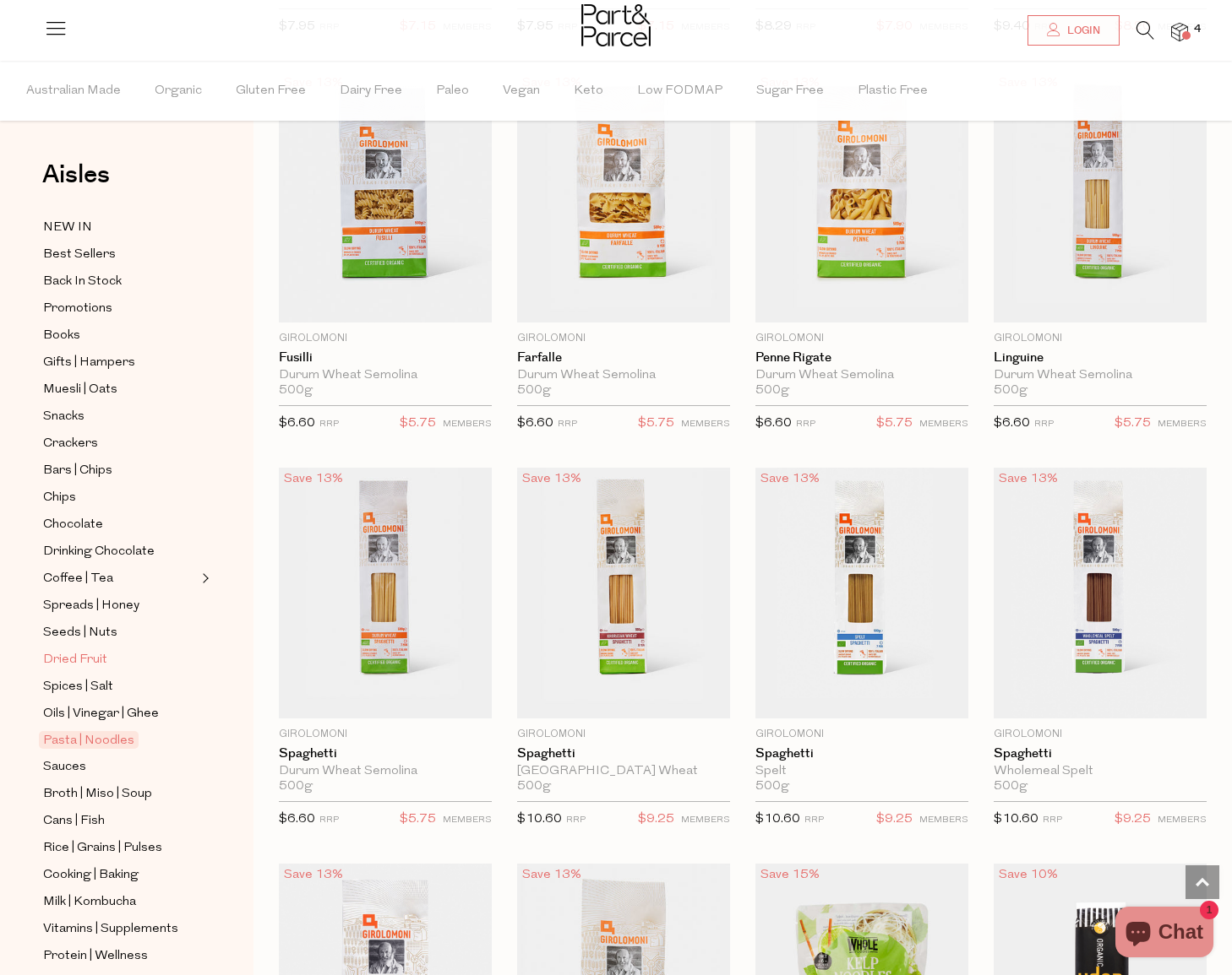
click at [85, 661] on span "Dried Fruit" at bounding box center [75, 660] width 64 height 20
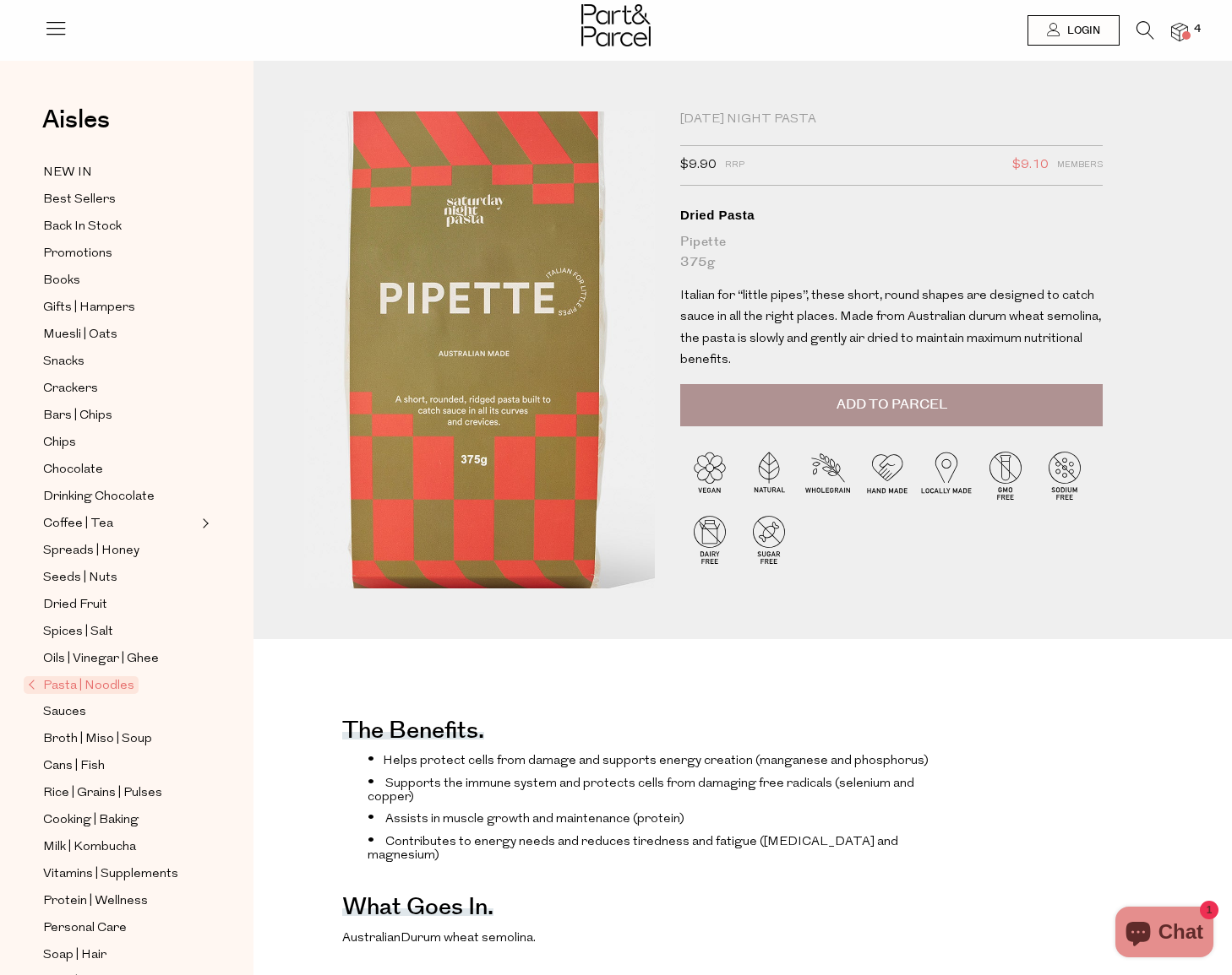
click at [485, 337] on img at bounding box center [474, 356] width 631 height 744
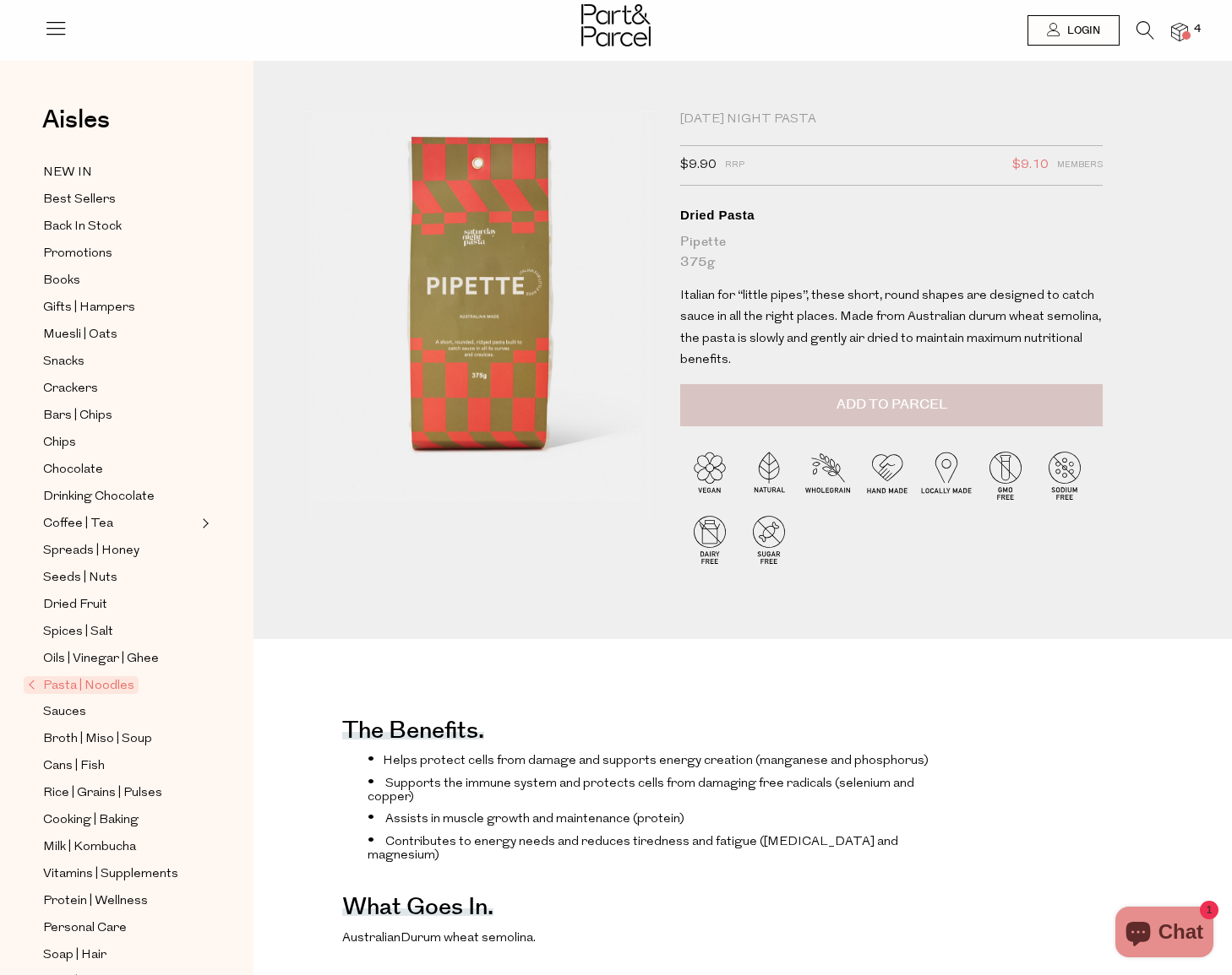
click at [909, 397] on span "Add to Parcel" at bounding box center [891, 405] width 110 height 20
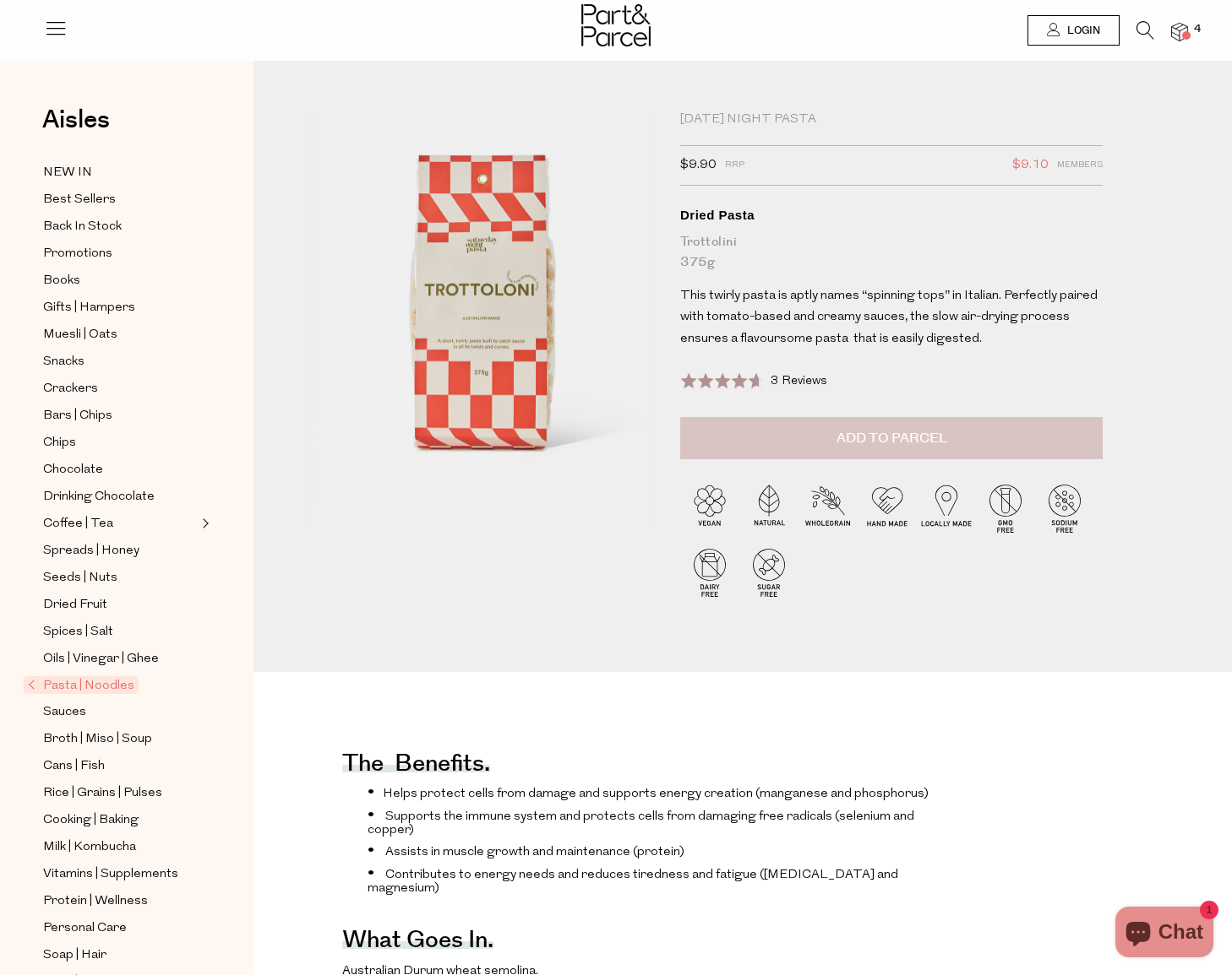
click at [932, 434] on span "Add to Parcel" at bounding box center [891, 439] width 110 height 20
